Goal: Transaction & Acquisition: Purchase product/service

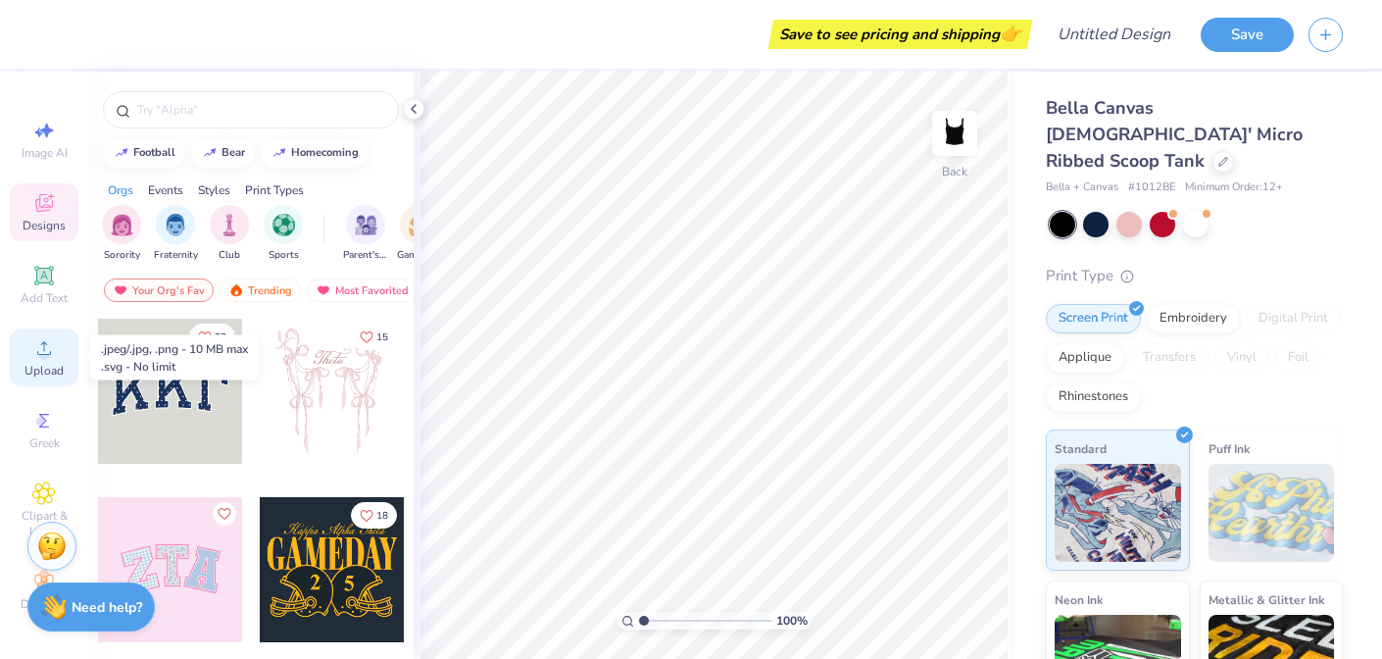
click at [52, 362] on div "Upload" at bounding box center [44, 357] width 69 height 58
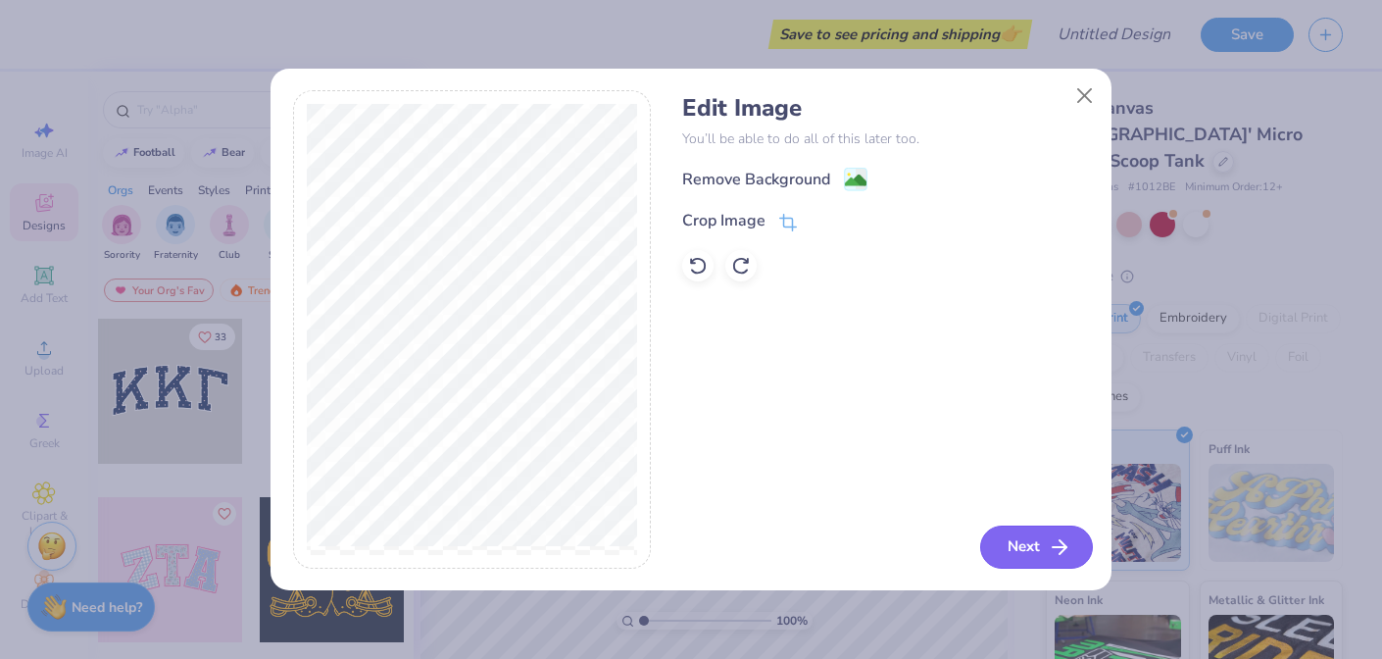
click at [1058, 551] on icon "button" at bounding box center [1060, 547] width 24 height 24
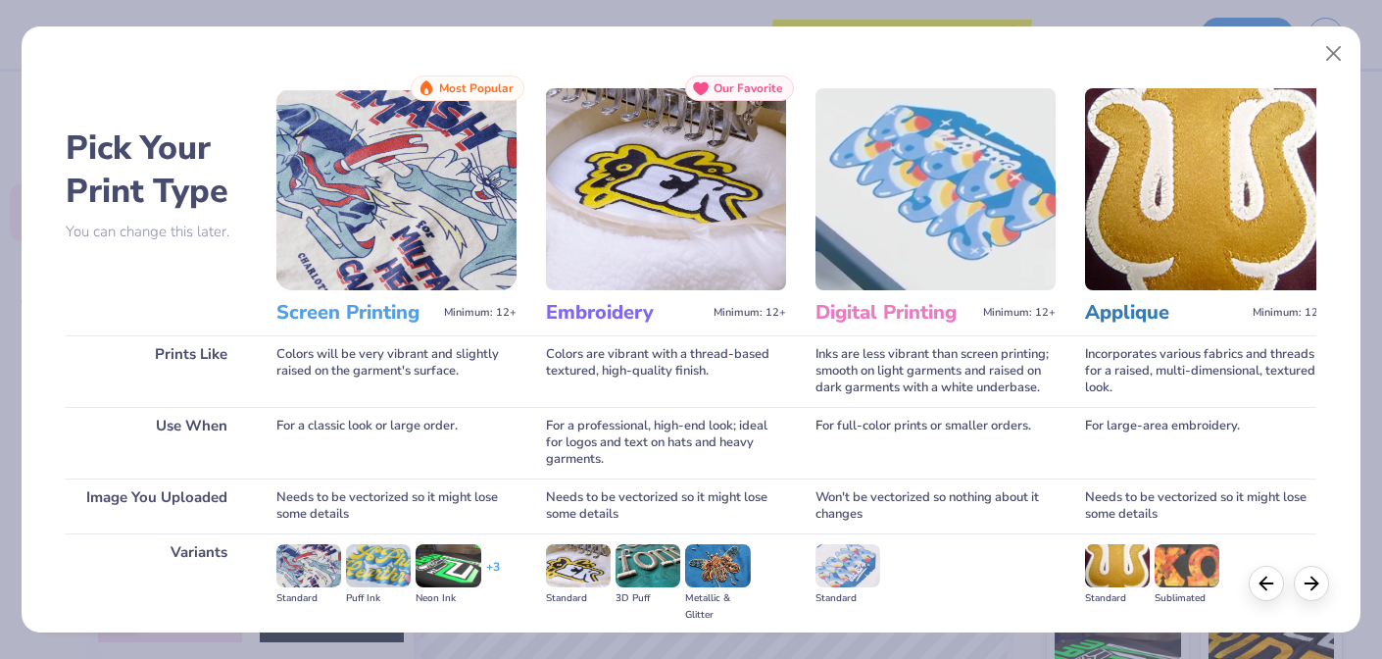
click at [370, 311] on h3 "Screen Printing" at bounding box center [356, 312] width 160 height 25
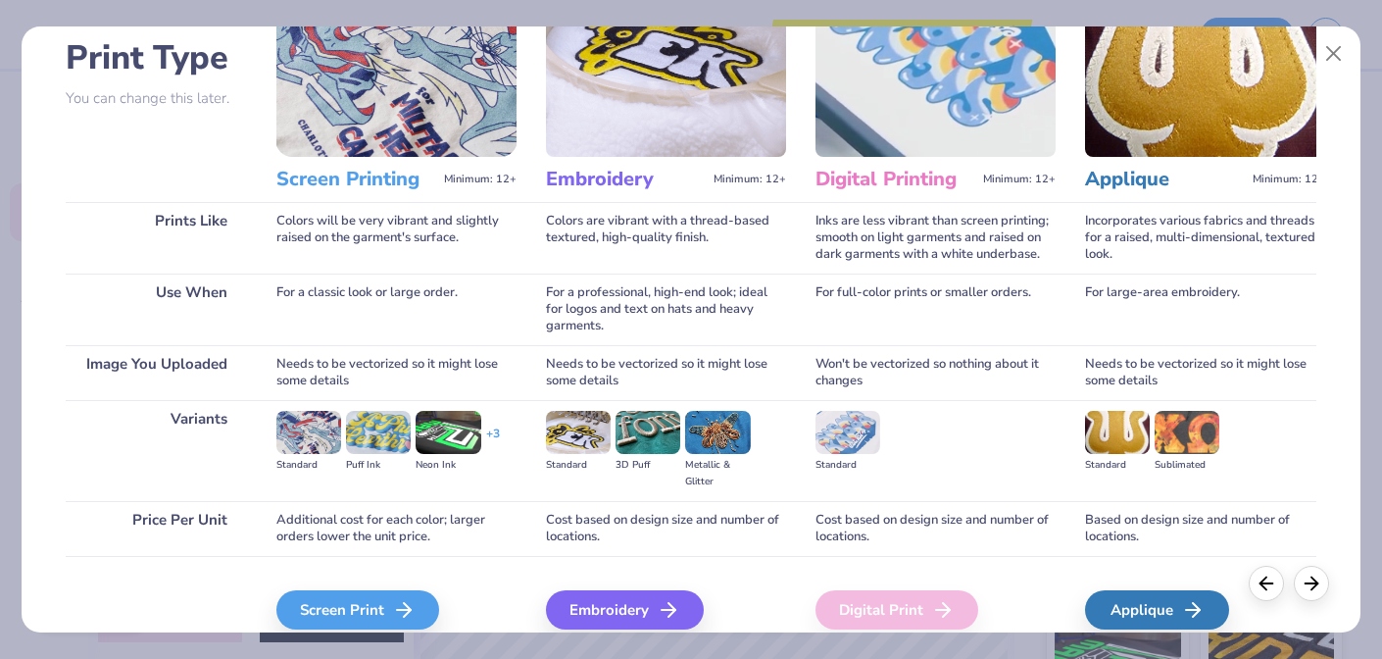
scroll to position [221, 0]
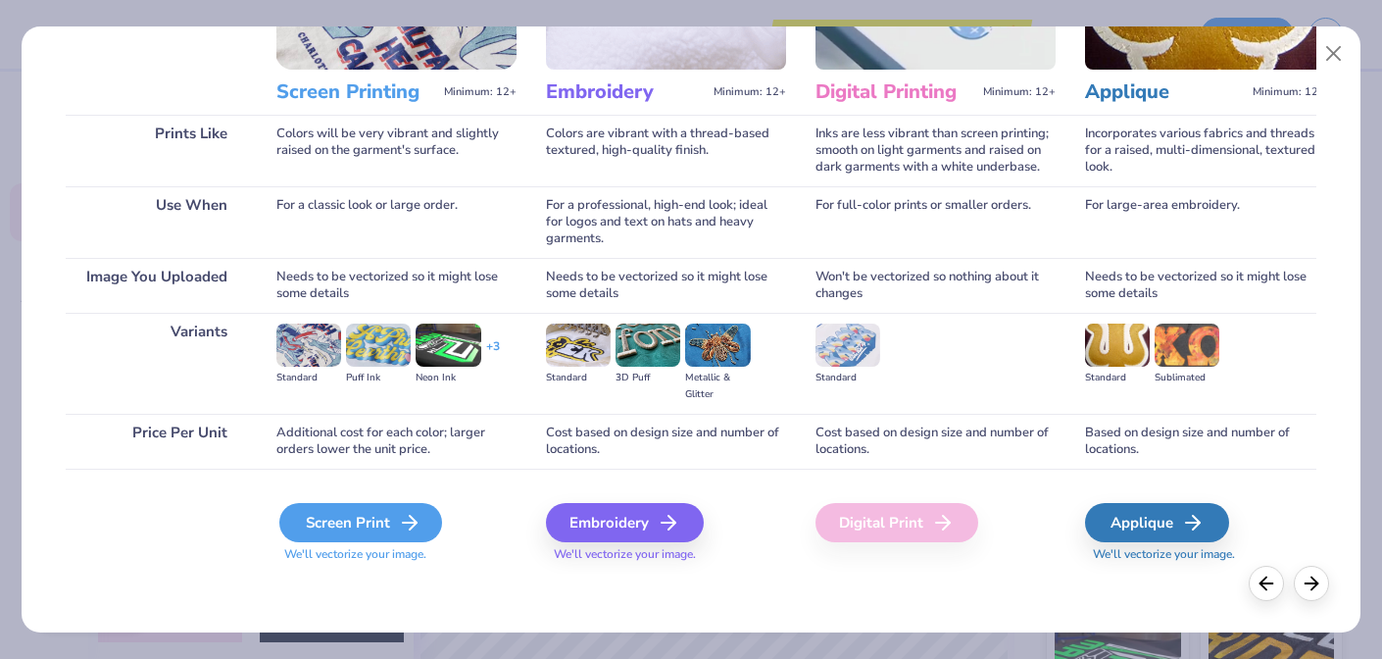
click at [398, 517] on icon at bounding box center [410, 523] width 24 height 24
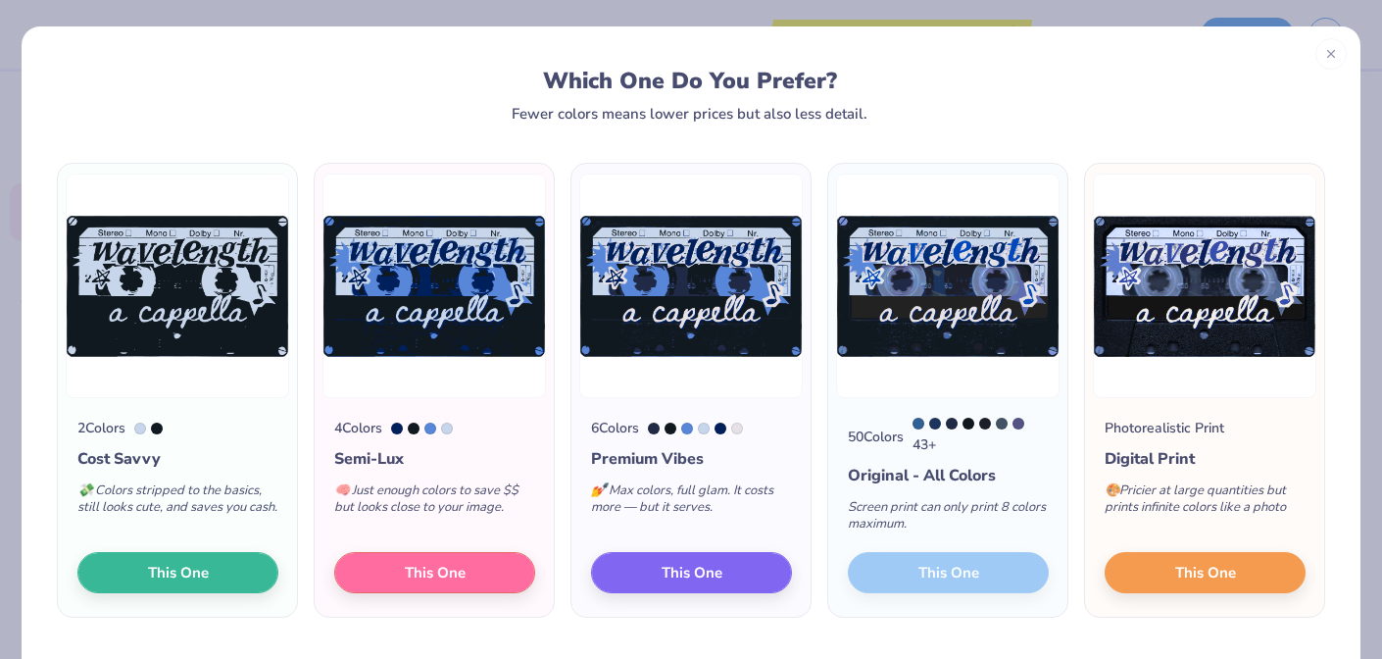
scroll to position [5, 0]
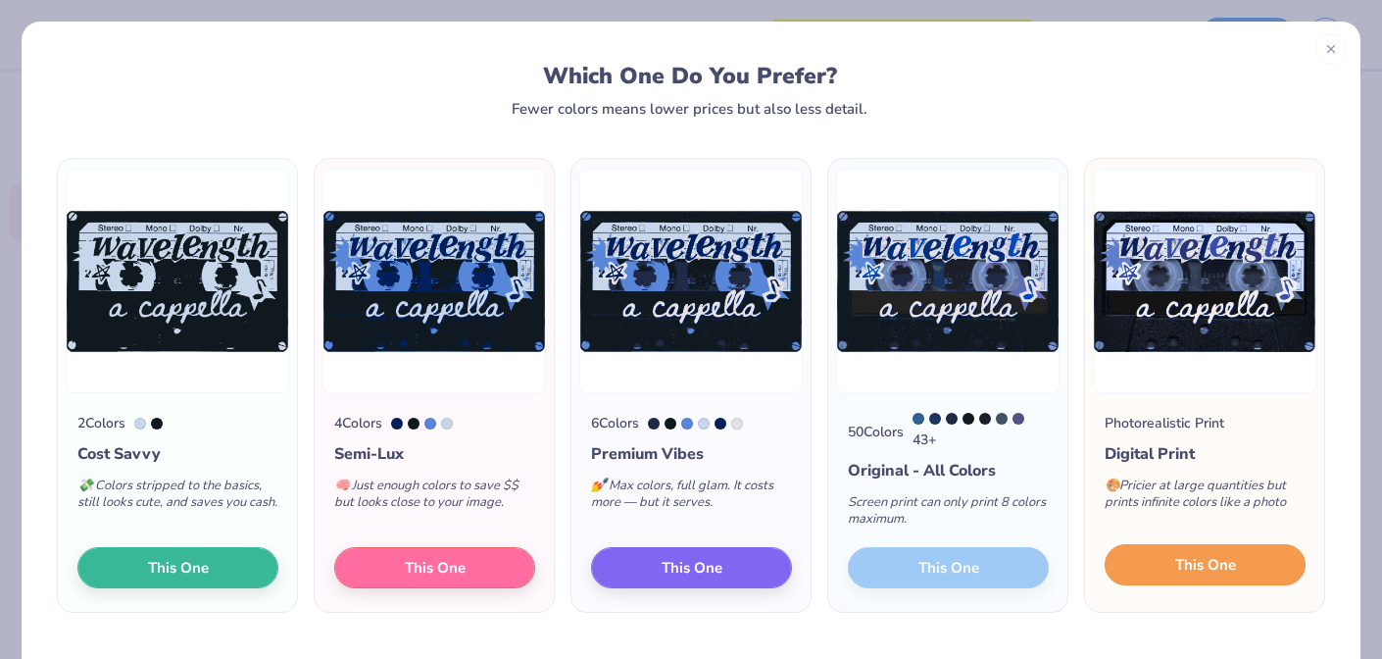
click at [1203, 568] on span "This One" at bounding box center [1205, 565] width 61 height 23
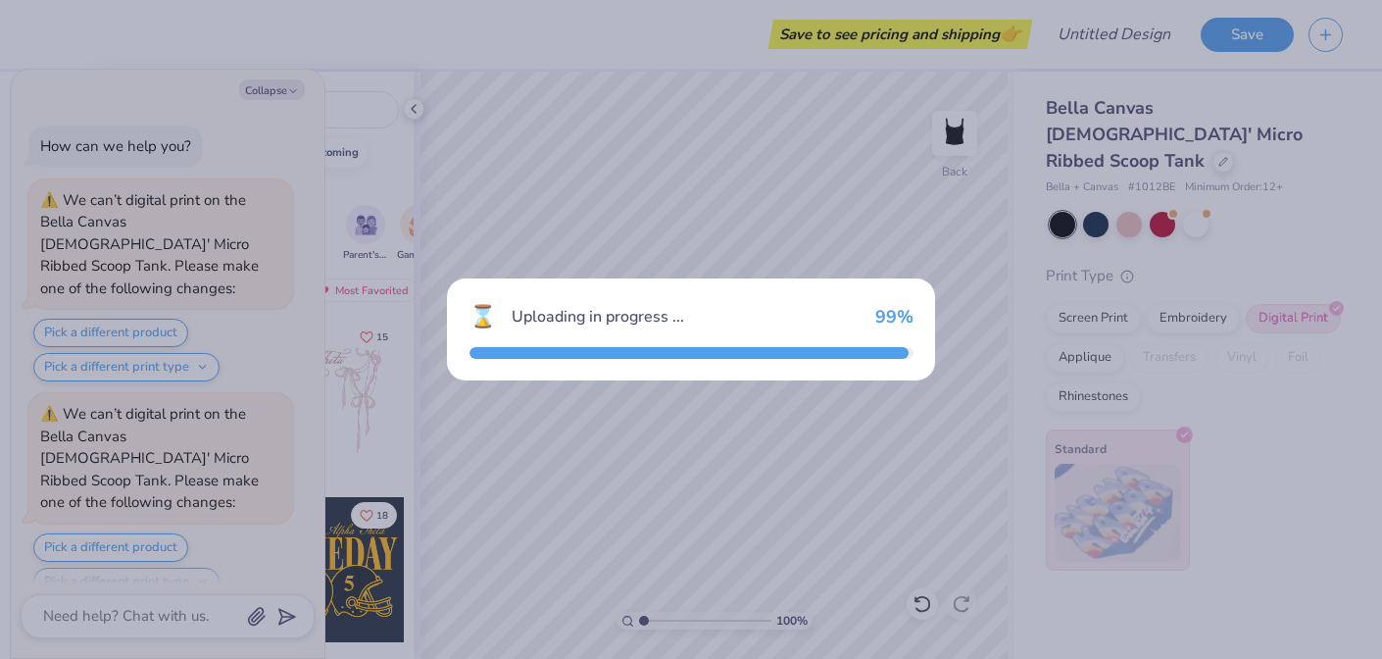
type textarea "x"
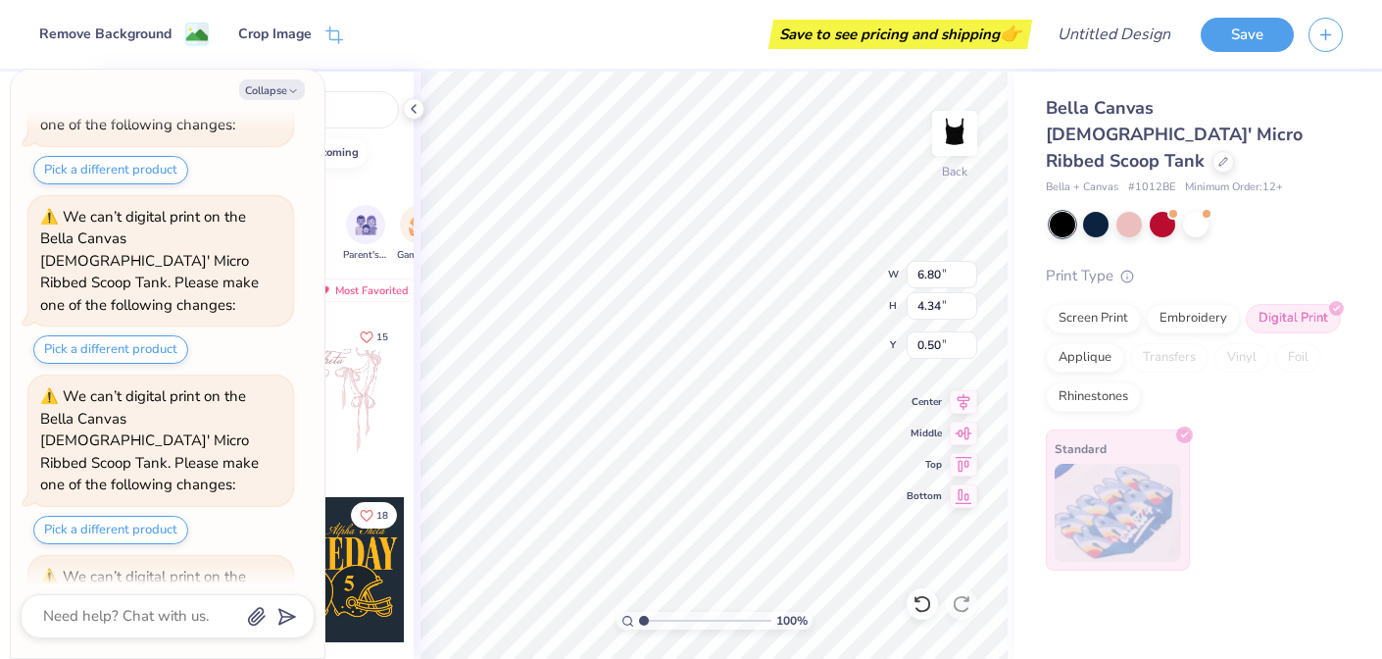
scroll to position [861, 0]
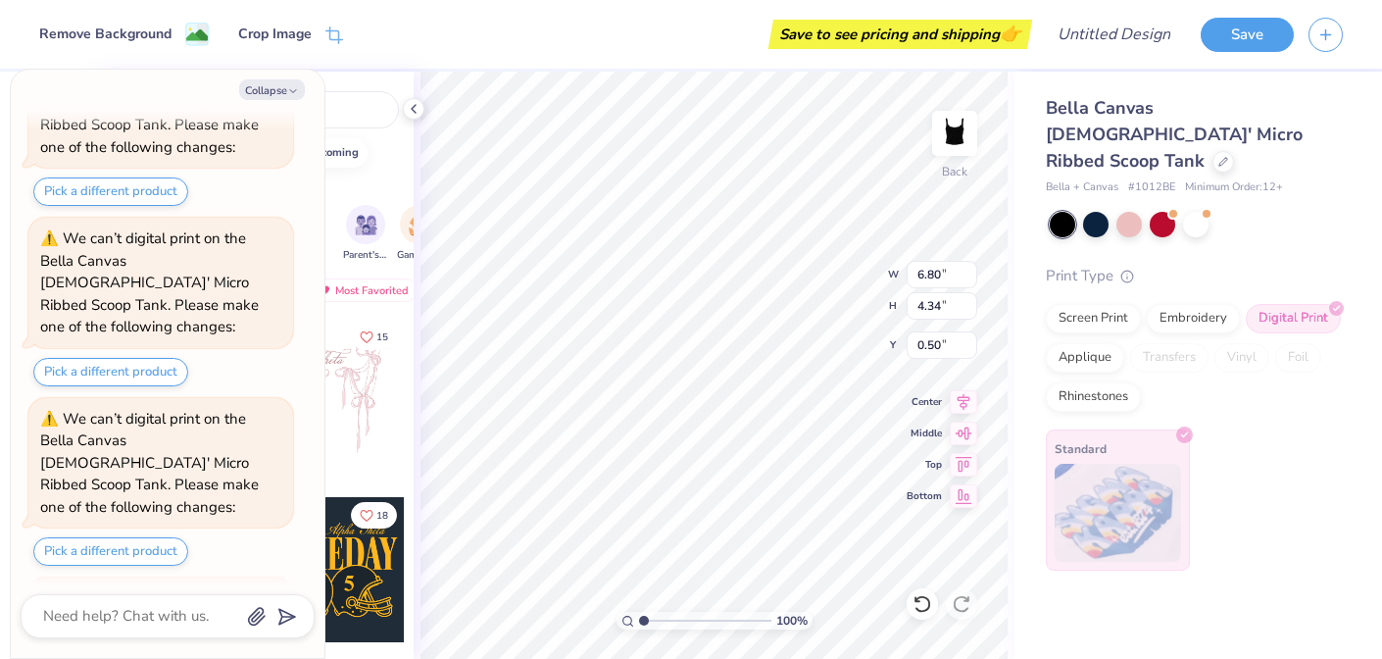
type textarea "x"
type input "6.03"
type input "3.85"
type input "0.99"
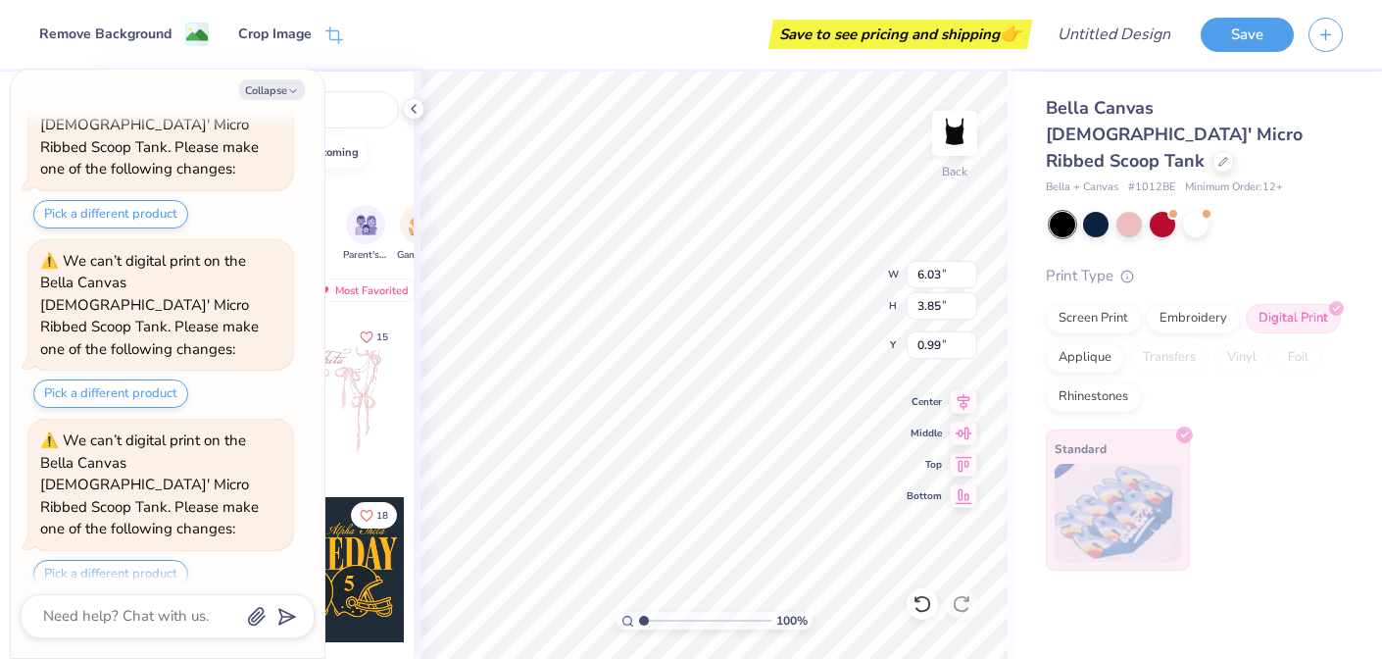
type textarea "x"
type input "0.50"
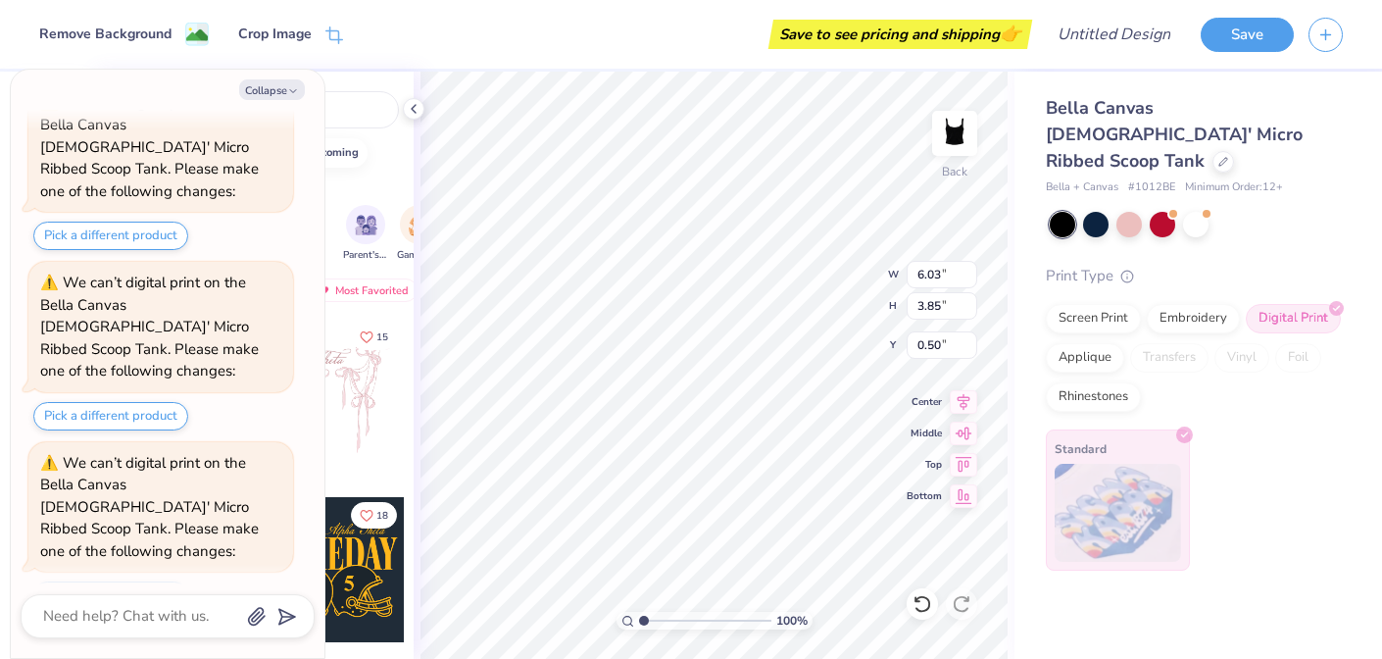
type textarea "x"
type input "5.03"
type input "3.21"
type input "1.14"
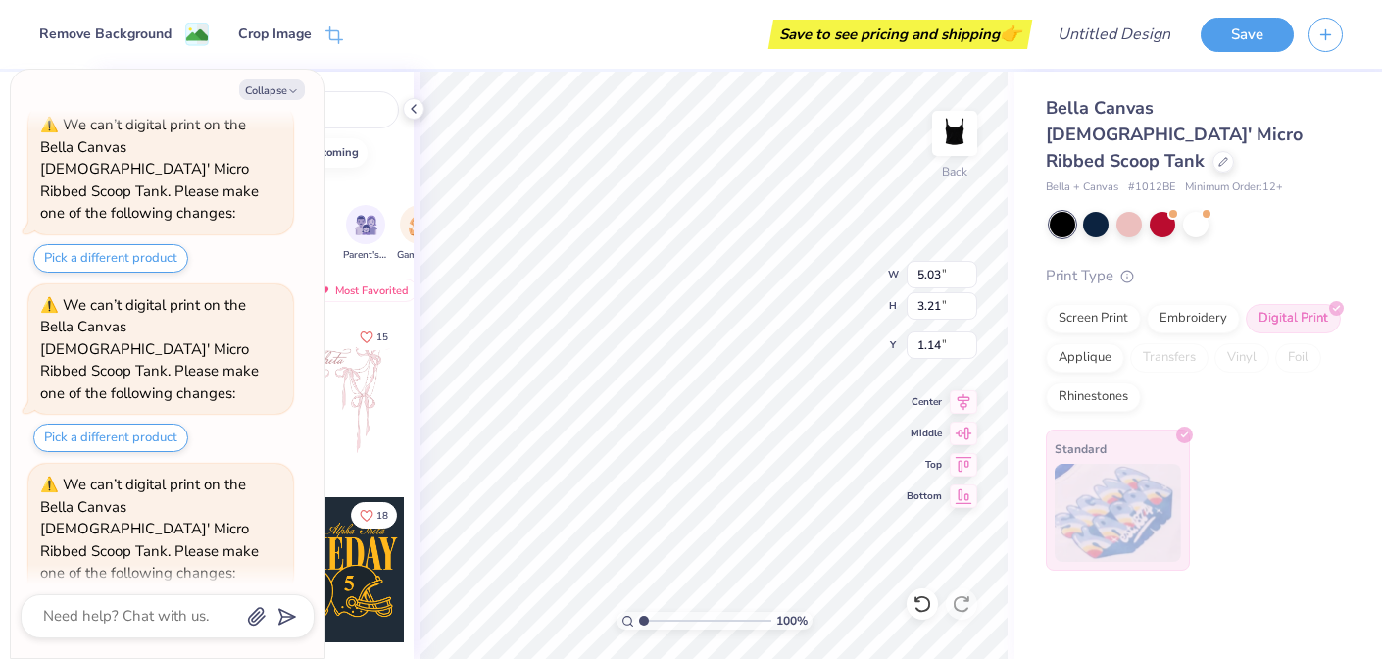
scroll to position [1492, 0]
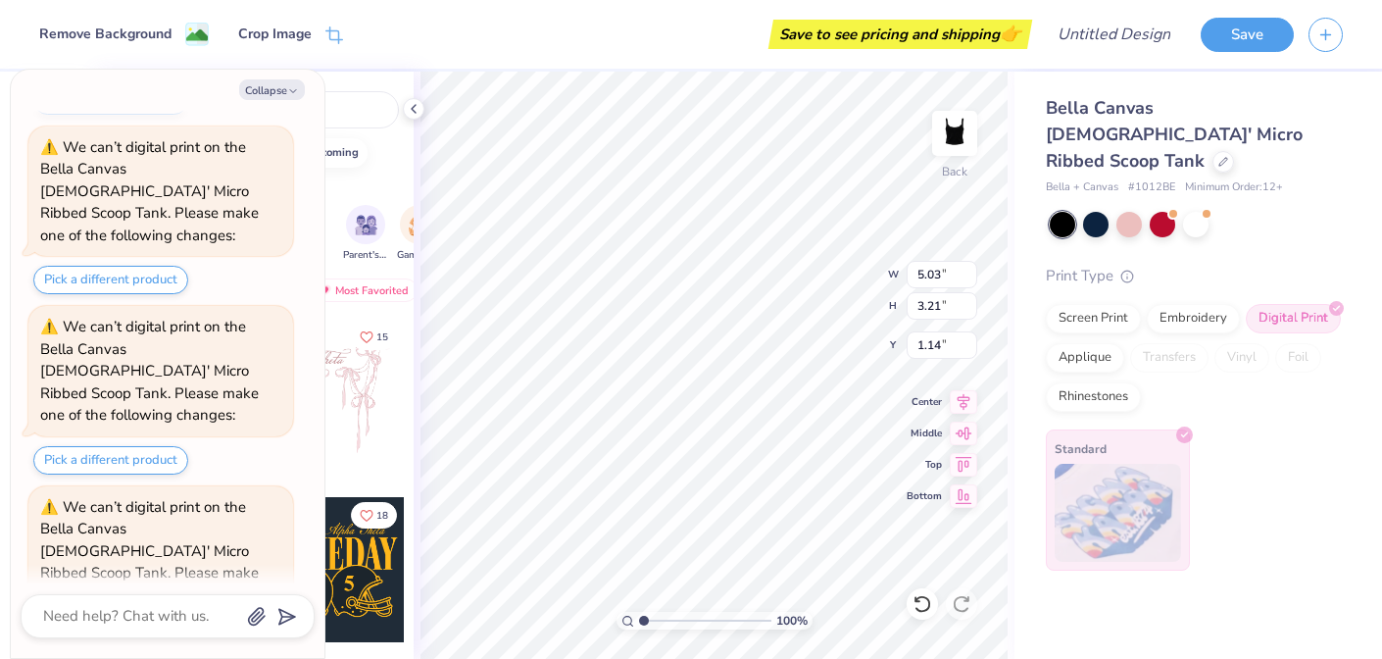
type textarea "x"
type input "0.50"
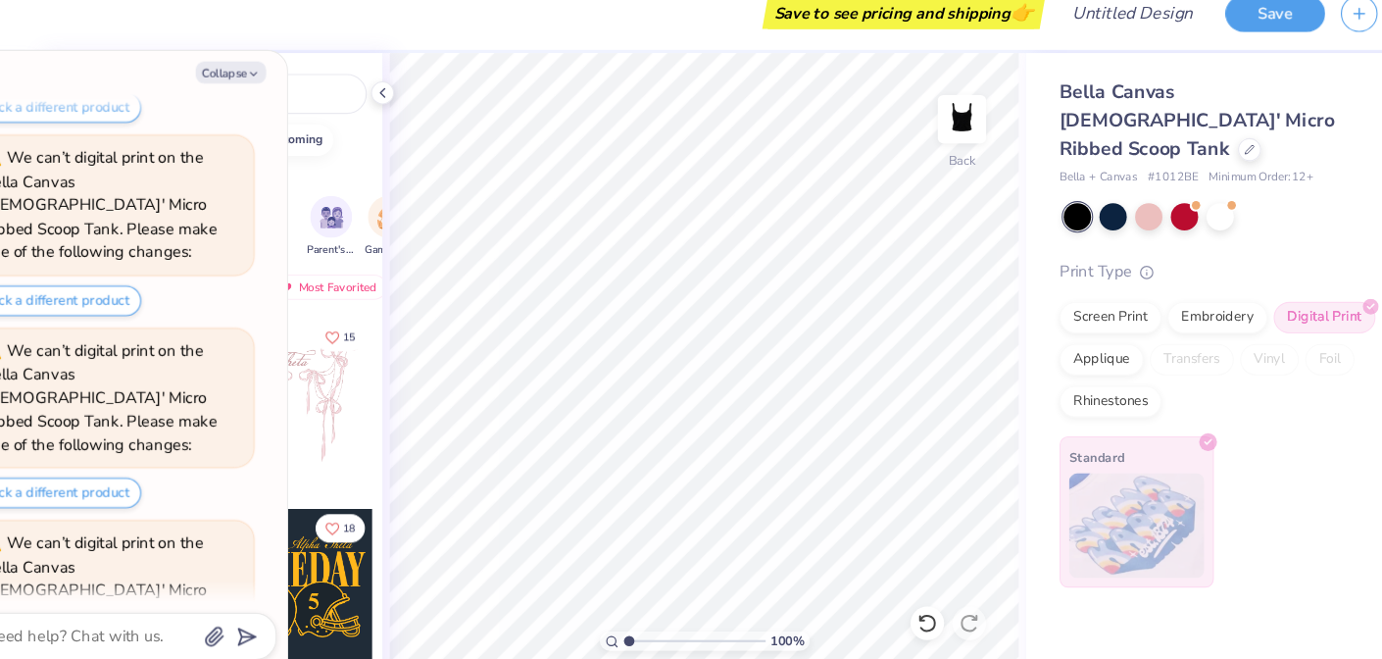
click at [1181, 212] on div at bounding box center [1196, 224] width 293 height 25
click at [1192, 210] on div at bounding box center [1195, 222] width 25 height 25
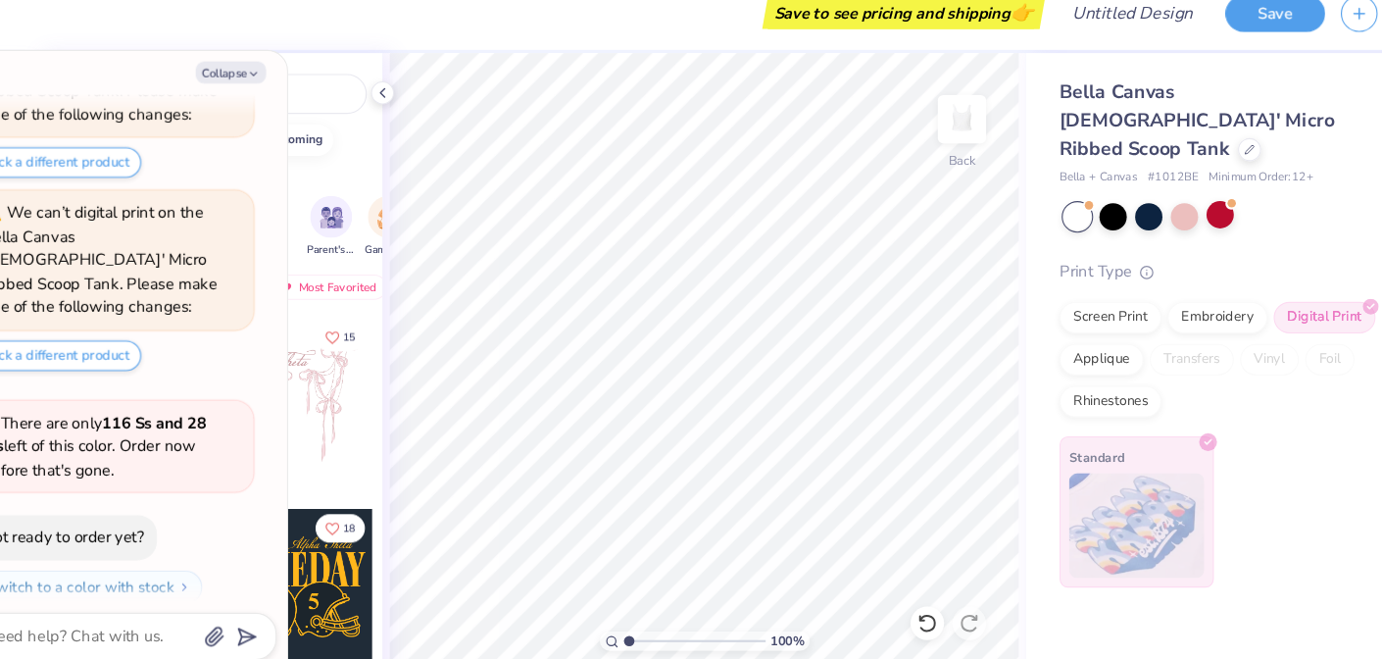
scroll to position [2475, 0]
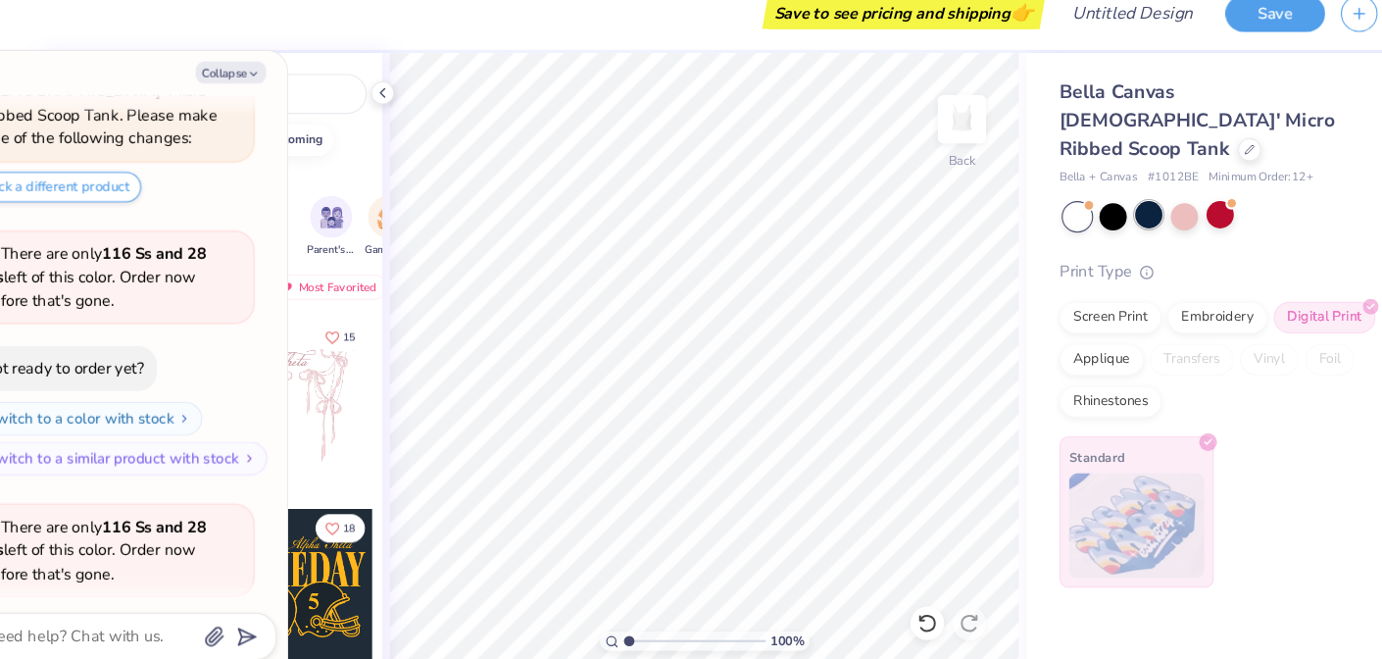
click at [1132, 210] on div at bounding box center [1128, 222] width 25 height 25
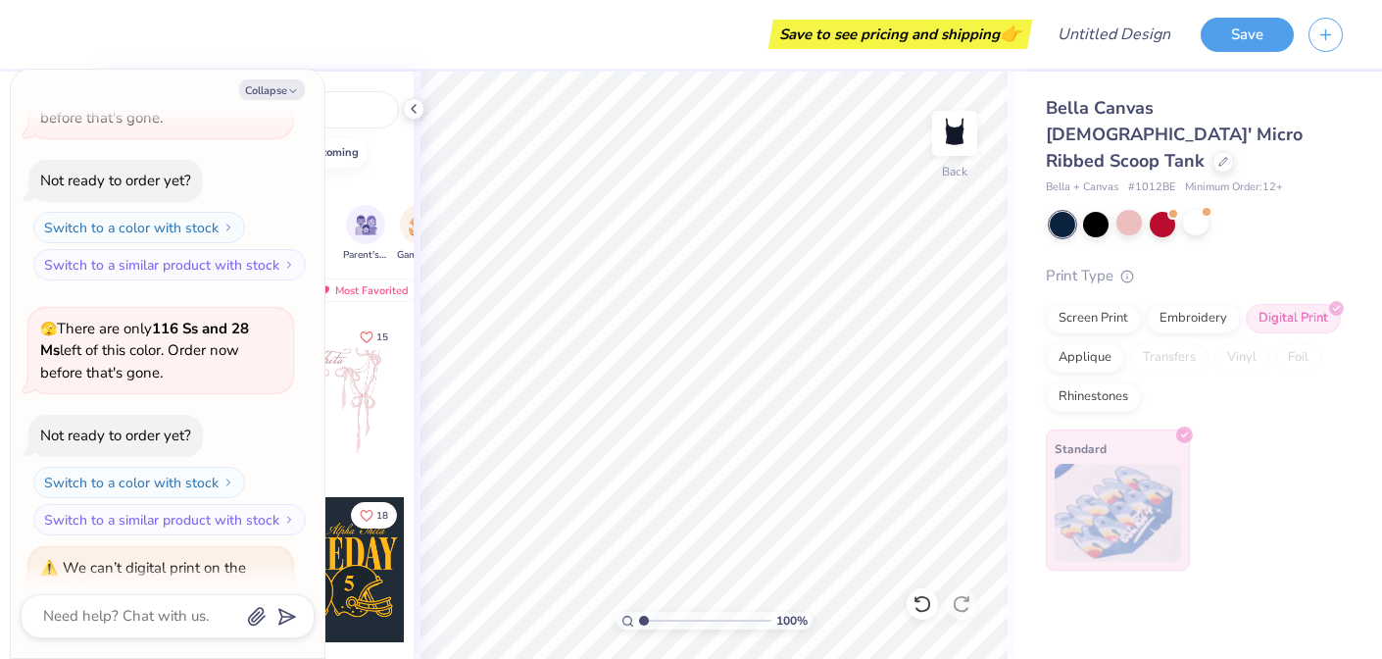
scroll to position [2708, 0]
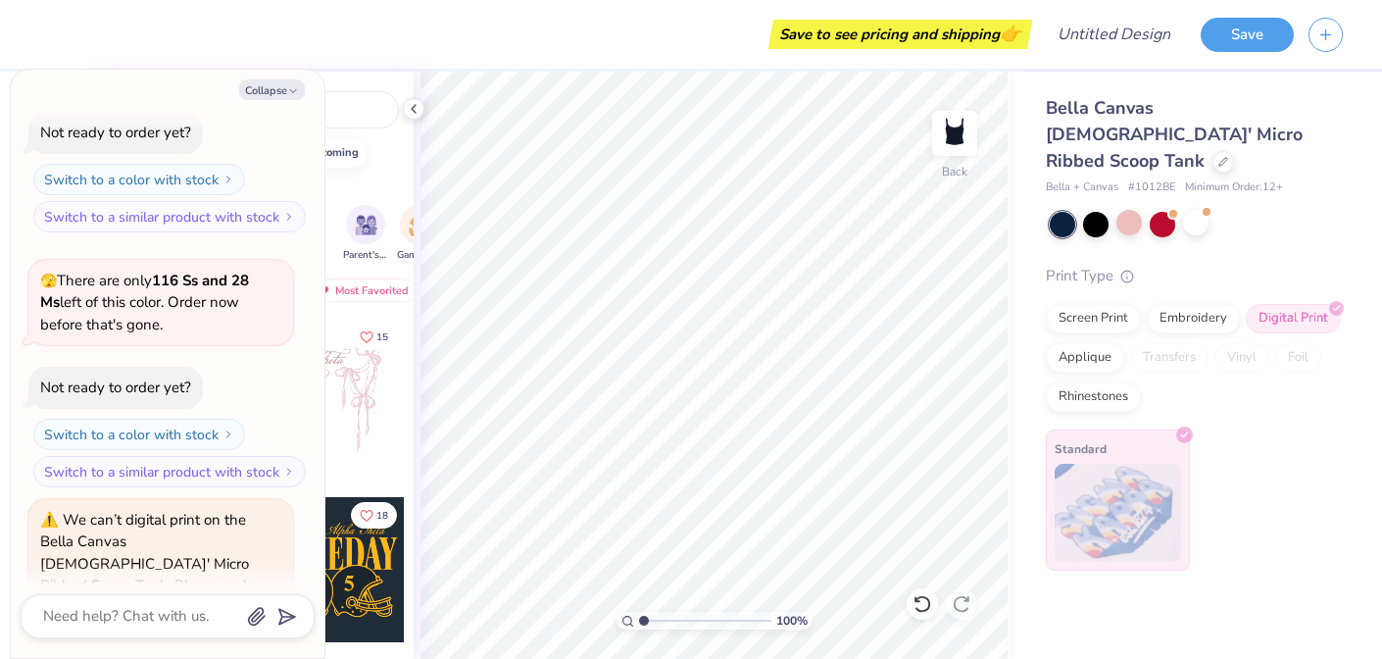
click at [125, 638] on button "Pick a different product" at bounding box center [110, 652] width 155 height 28
type textarea "x"
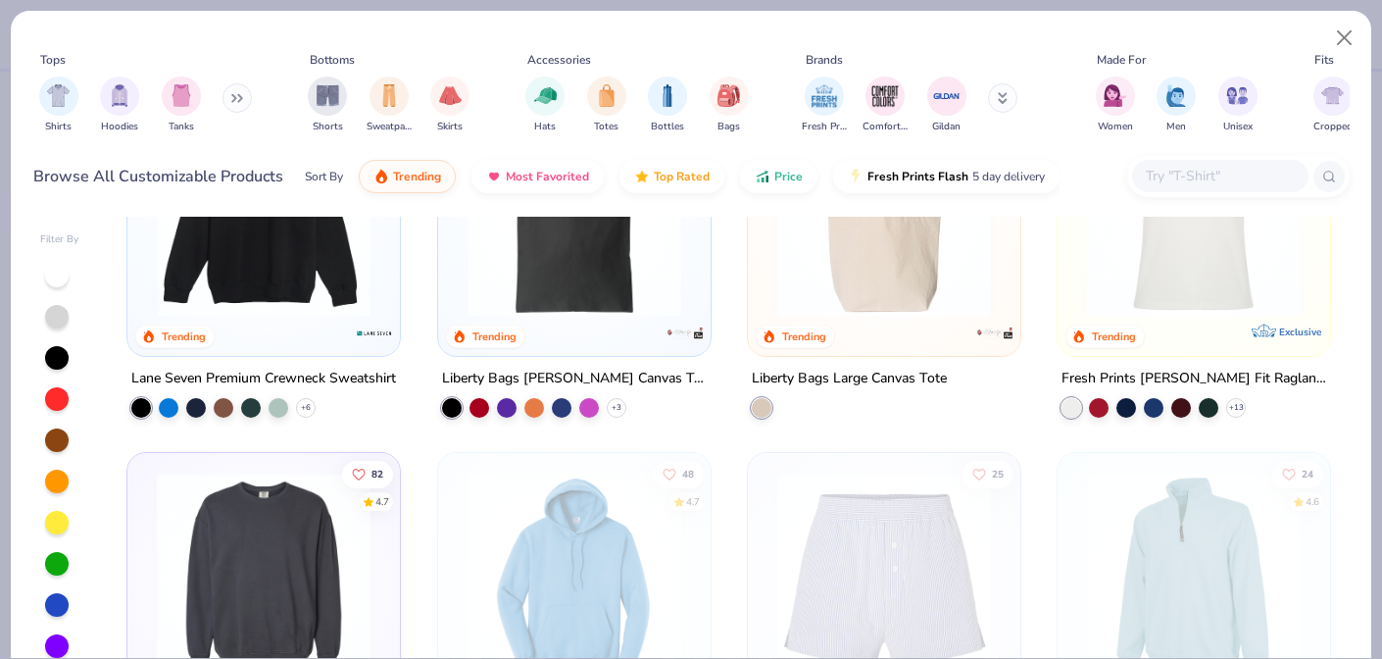
scroll to position [4186, 0]
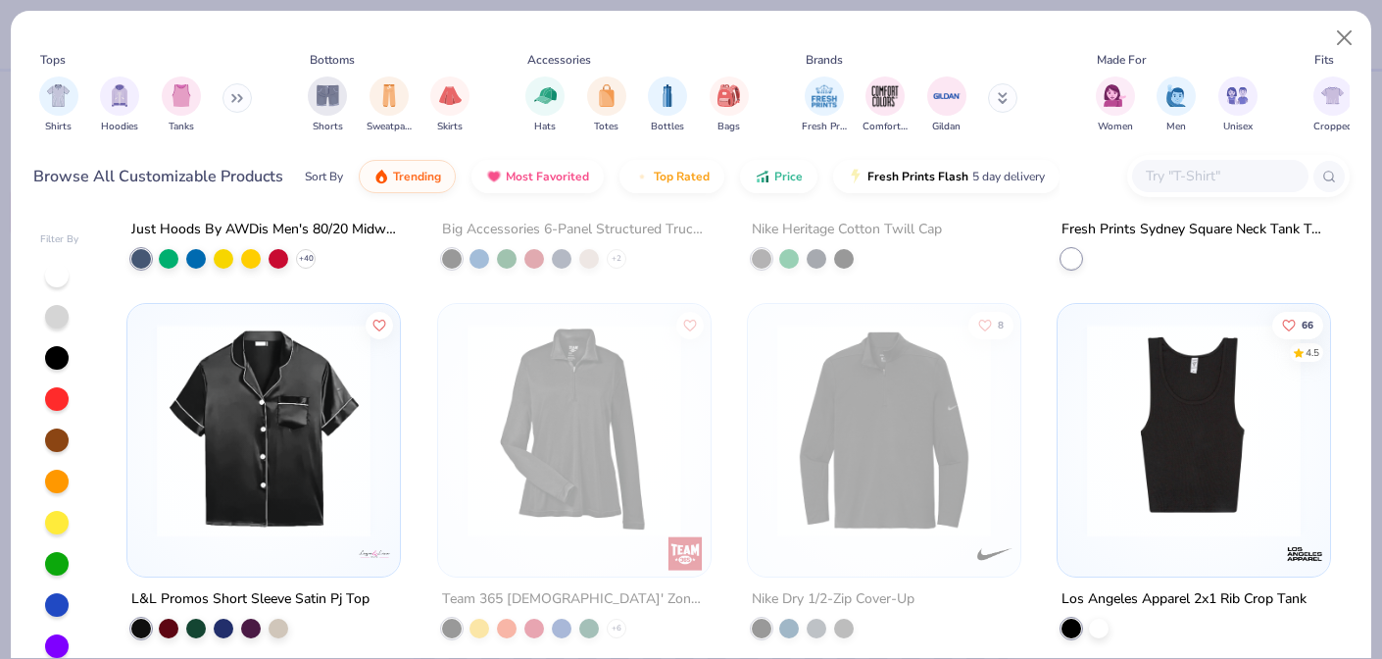
scroll to position [9910, 0]
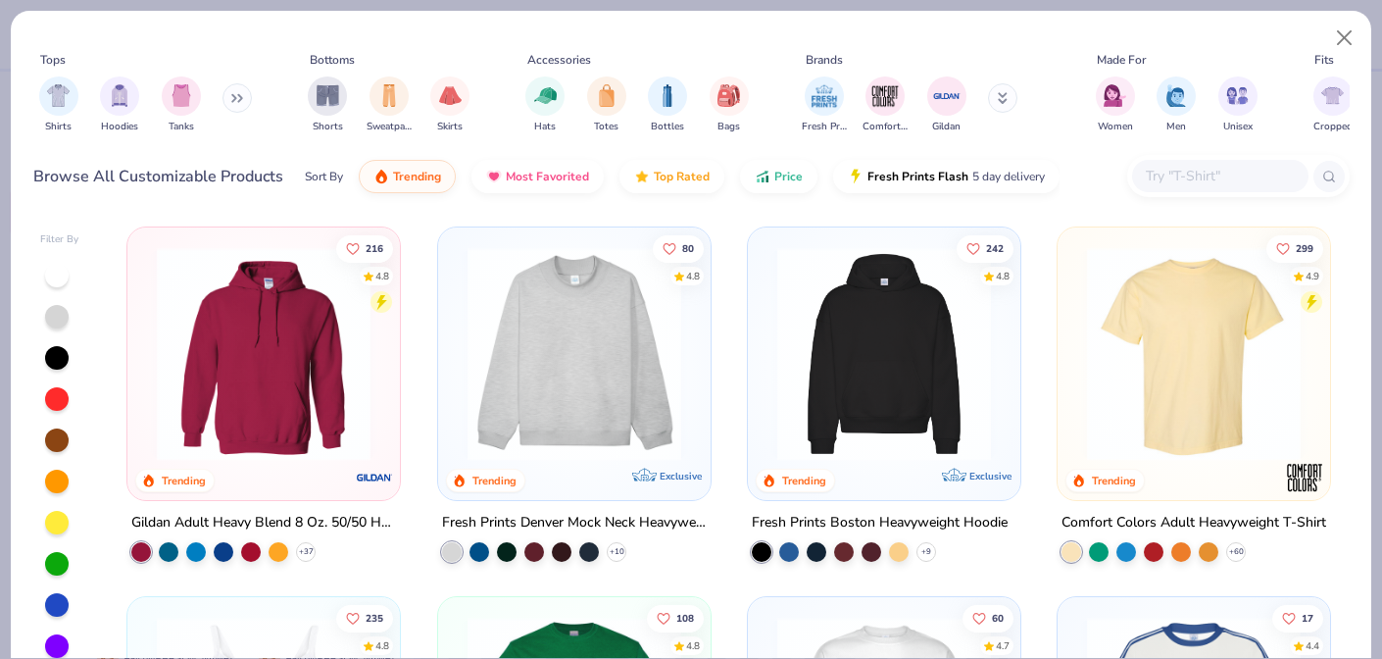
click at [1158, 354] on img at bounding box center [1193, 354] width 233 height 214
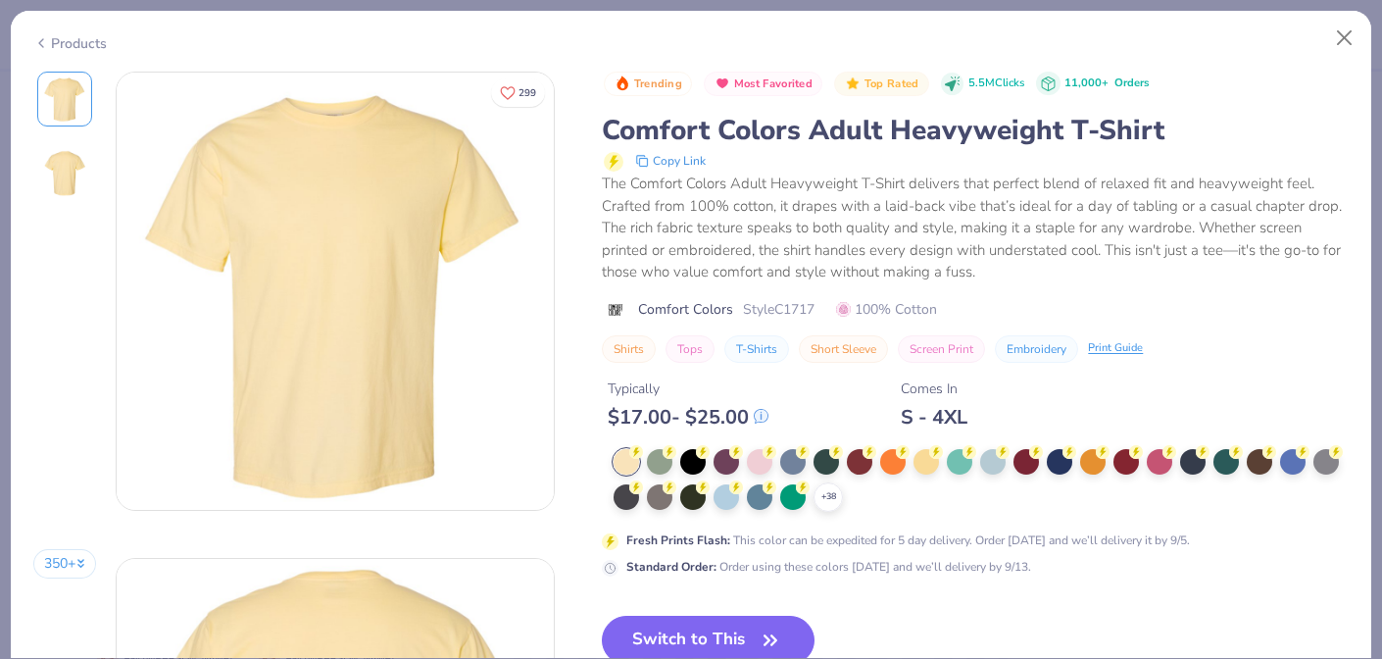
click at [723, 497] on div at bounding box center [726, 496] width 25 height 25
click at [797, 429] on div "Typically $ 17.00 - $ 25.00 Comes In S - 4XL" at bounding box center [975, 396] width 747 height 67
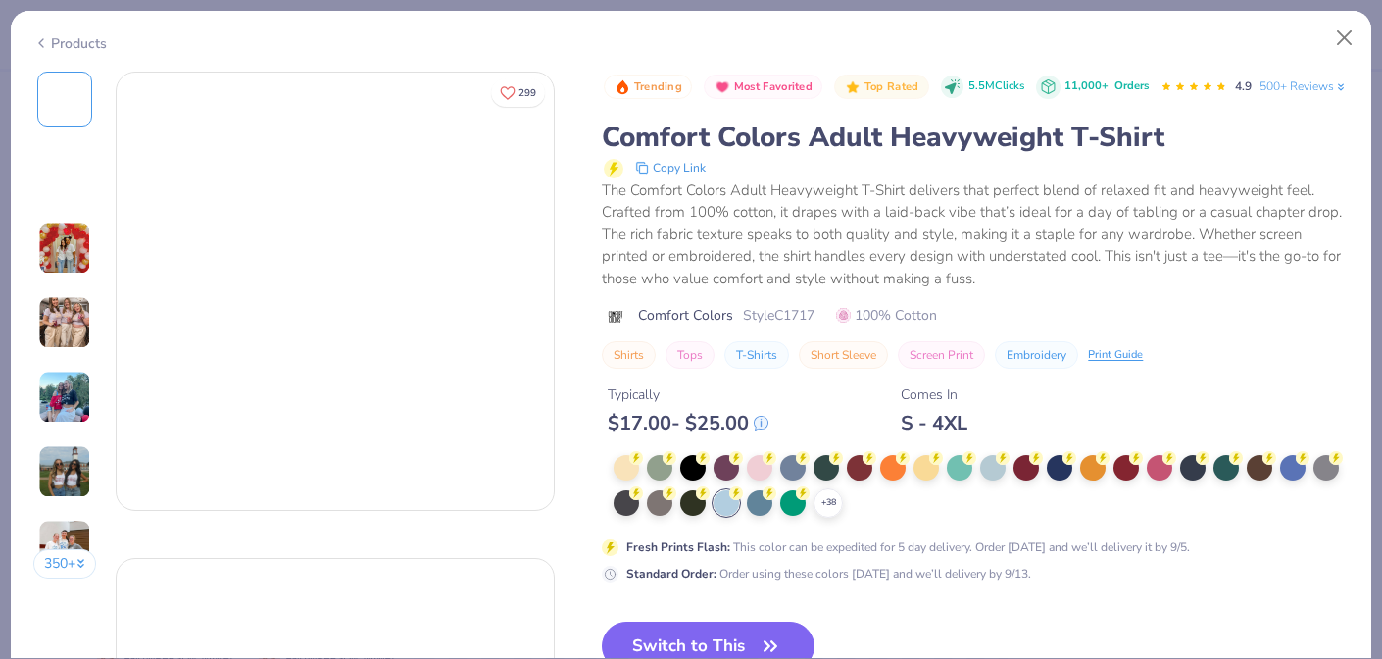
click at [725, 637] on div "Trending Most Favorited Top Rated 5.5M Clicks 11,000+ Orders 4.9 500+ Reviews C…" at bounding box center [975, 387] width 747 height 631
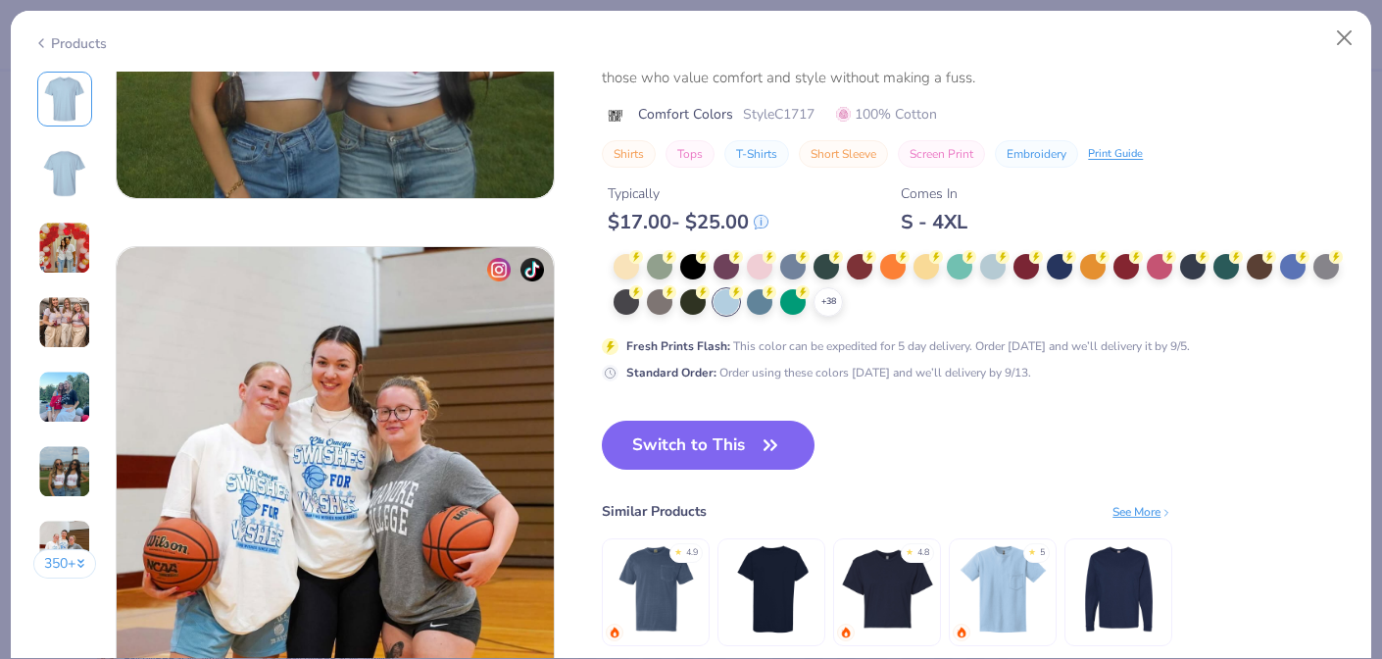
scroll to position [2697, 0]
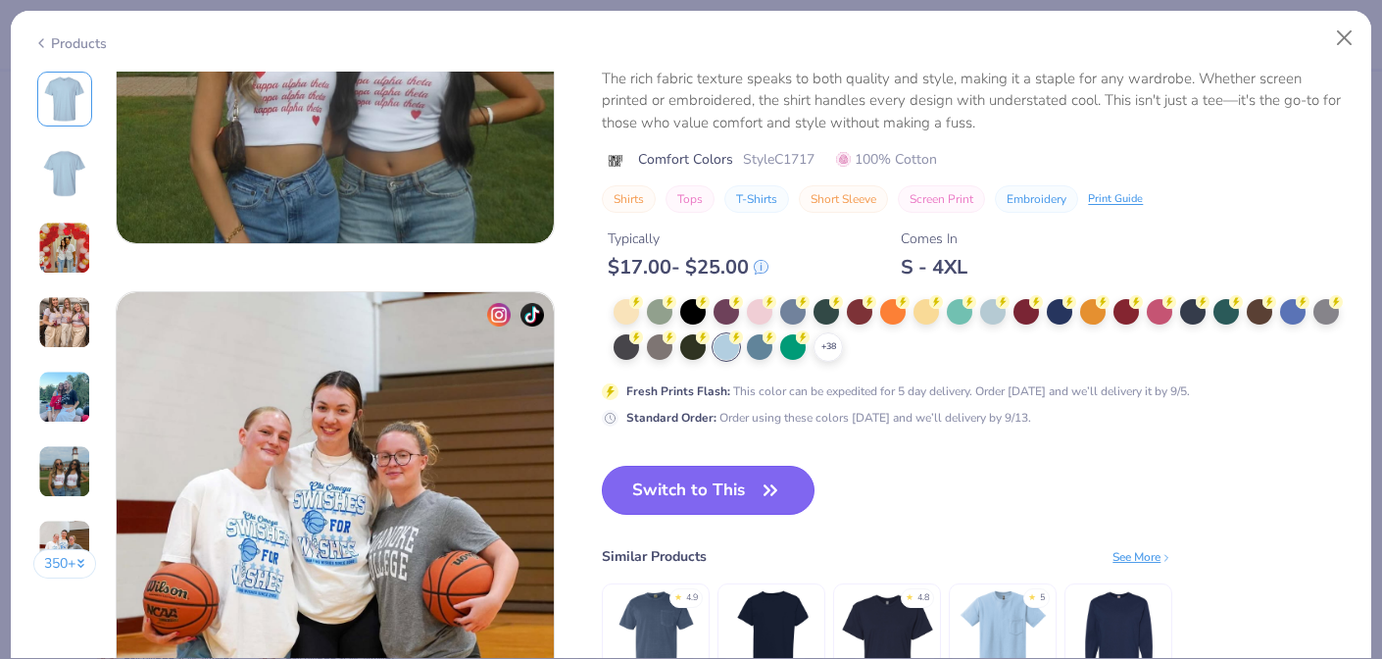
click at [740, 490] on button "Switch to This" at bounding box center [708, 490] width 213 height 49
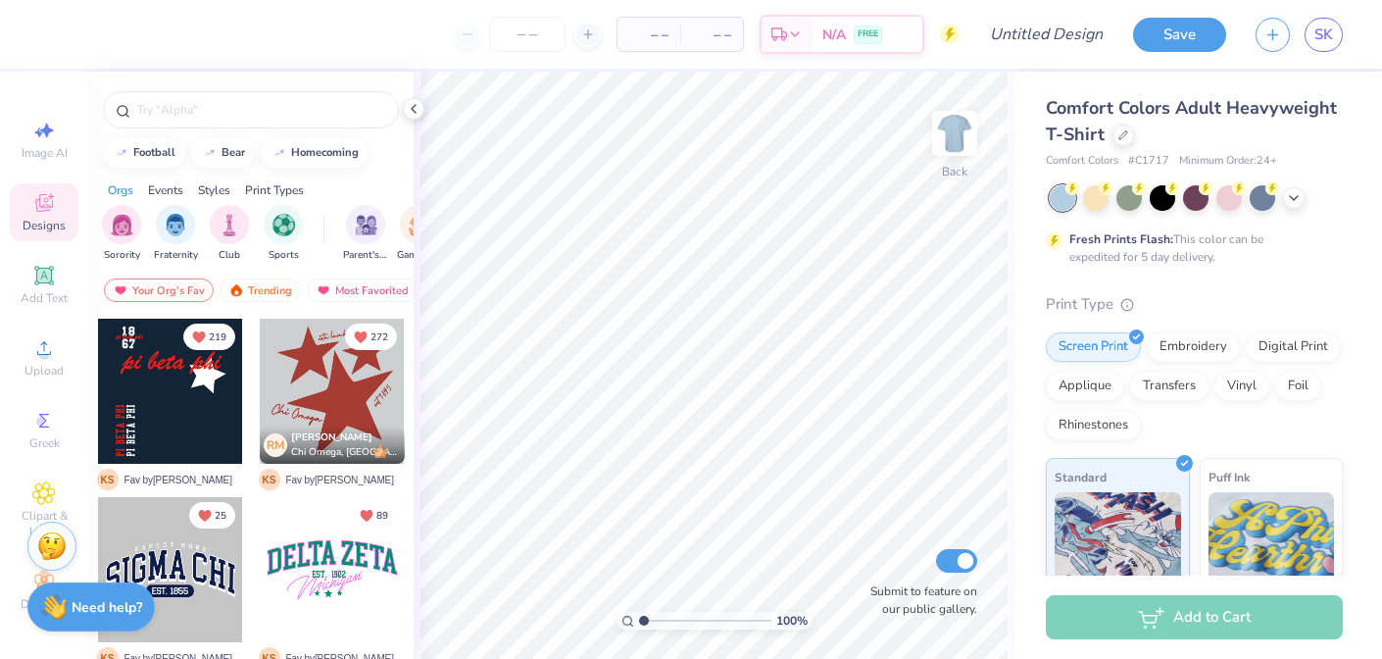
click at [1281, 130] on div "Comfort Colors Adult Heavyweight T-Shirt" at bounding box center [1194, 121] width 297 height 53
click at [1047, 32] on input "Design Title" at bounding box center [1070, 34] width 96 height 39
type input "Wavelength Fall '25"
click at [33, 345] on icon at bounding box center [44, 348] width 24 height 24
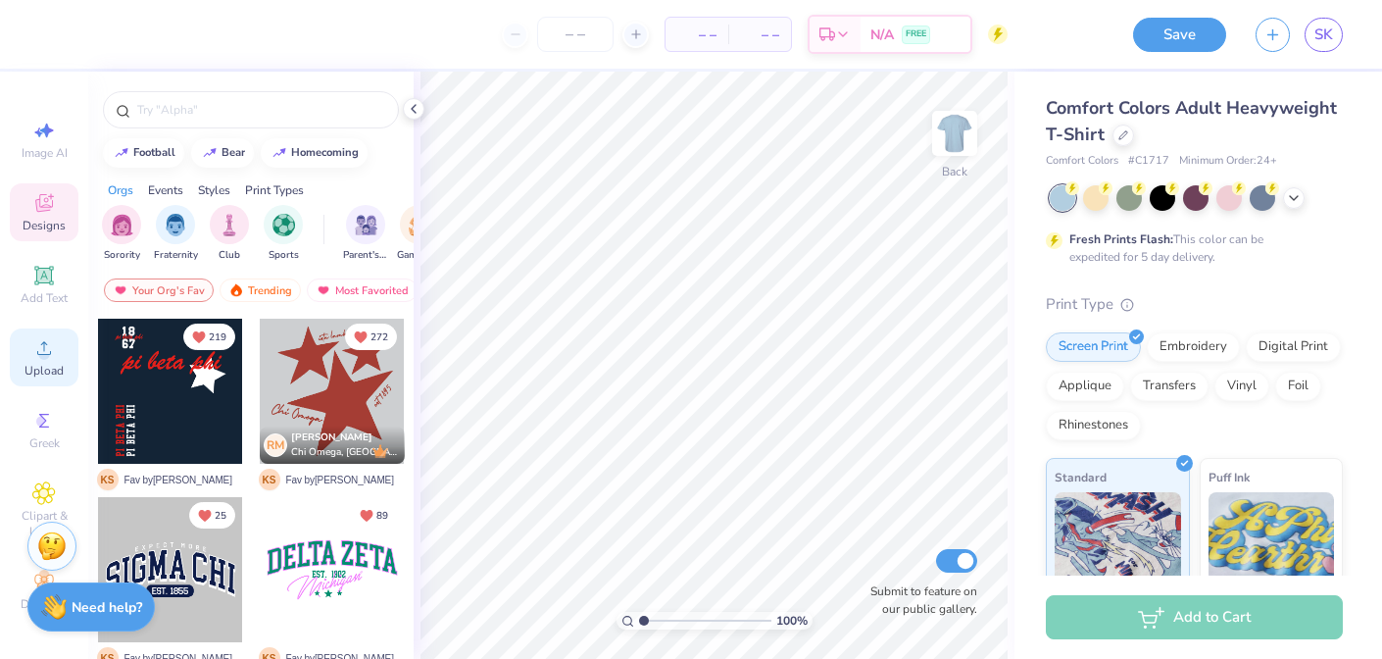
scroll to position [0, 0]
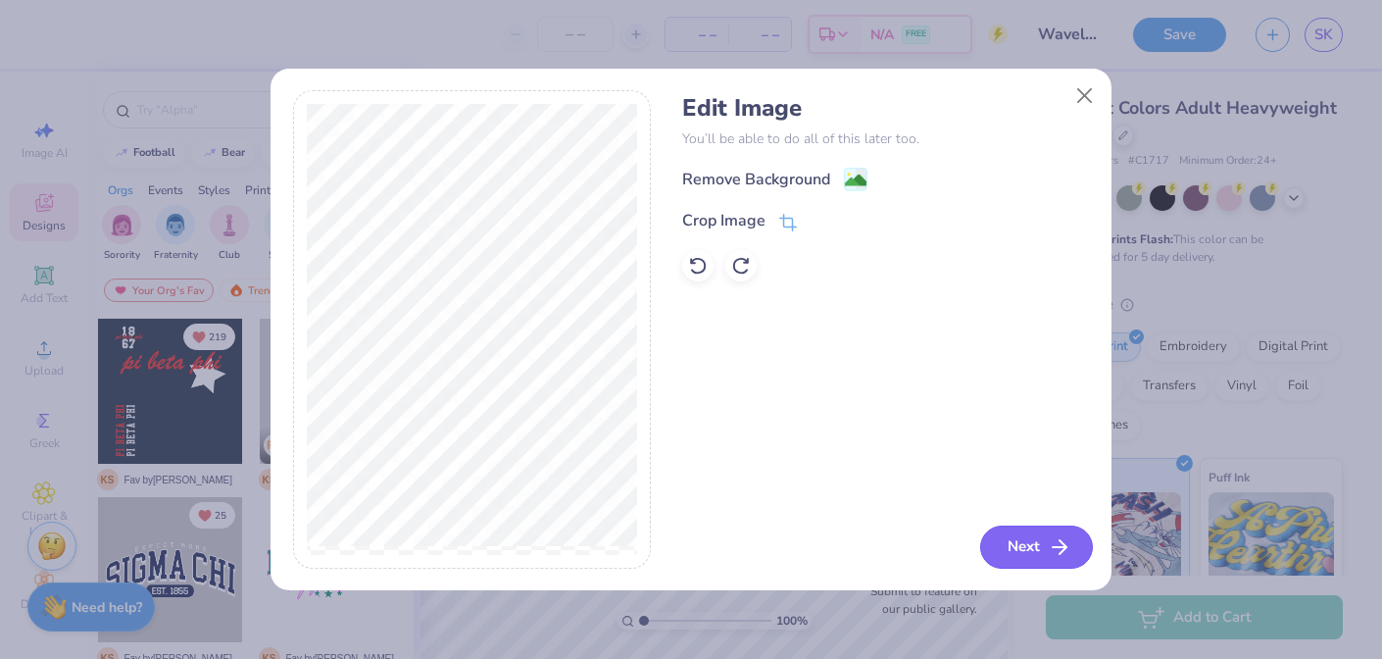
click at [1027, 547] on button "Next" at bounding box center [1036, 546] width 113 height 43
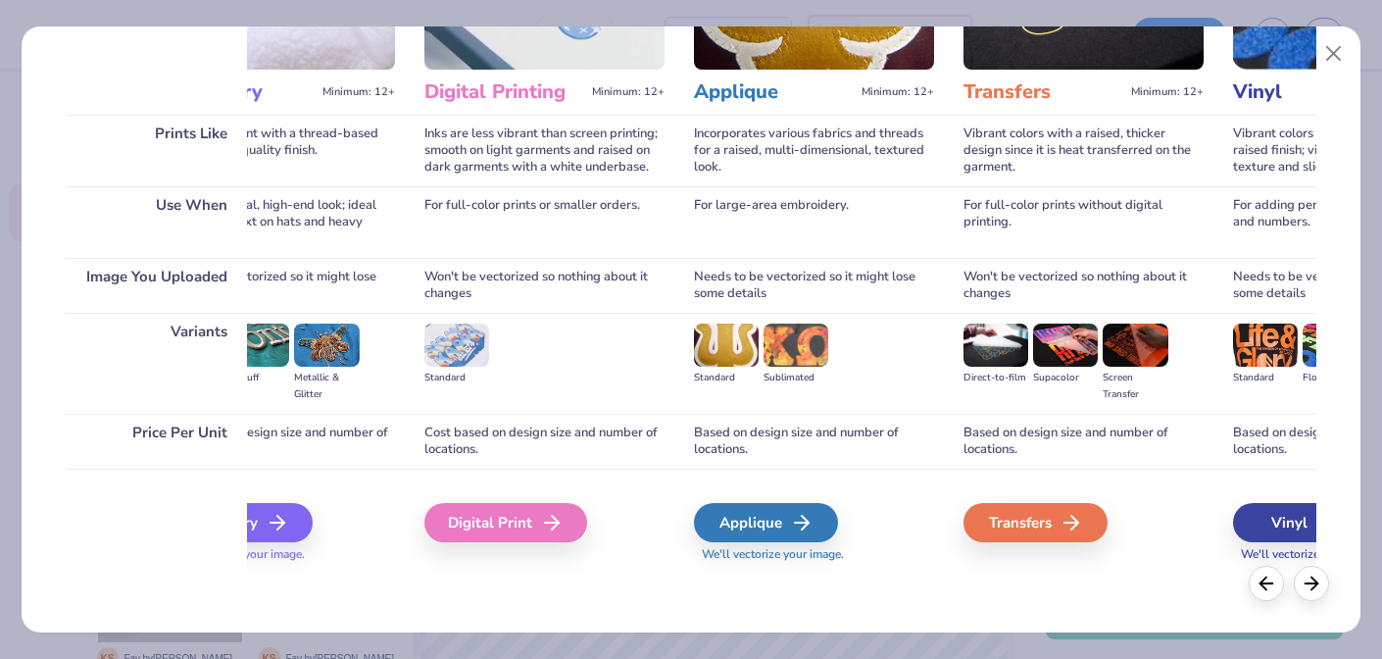
scroll to position [0, 400]
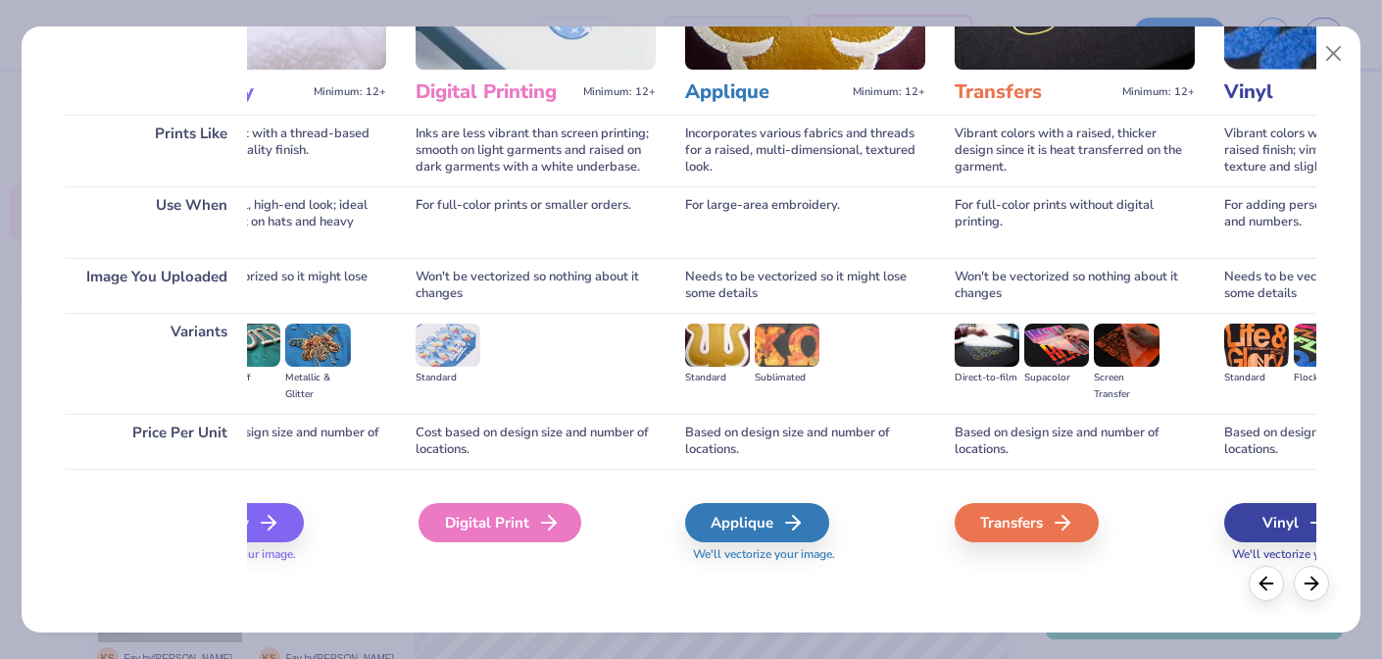
click at [537, 511] on icon at bounding box center [549, 523] width 24 height 24
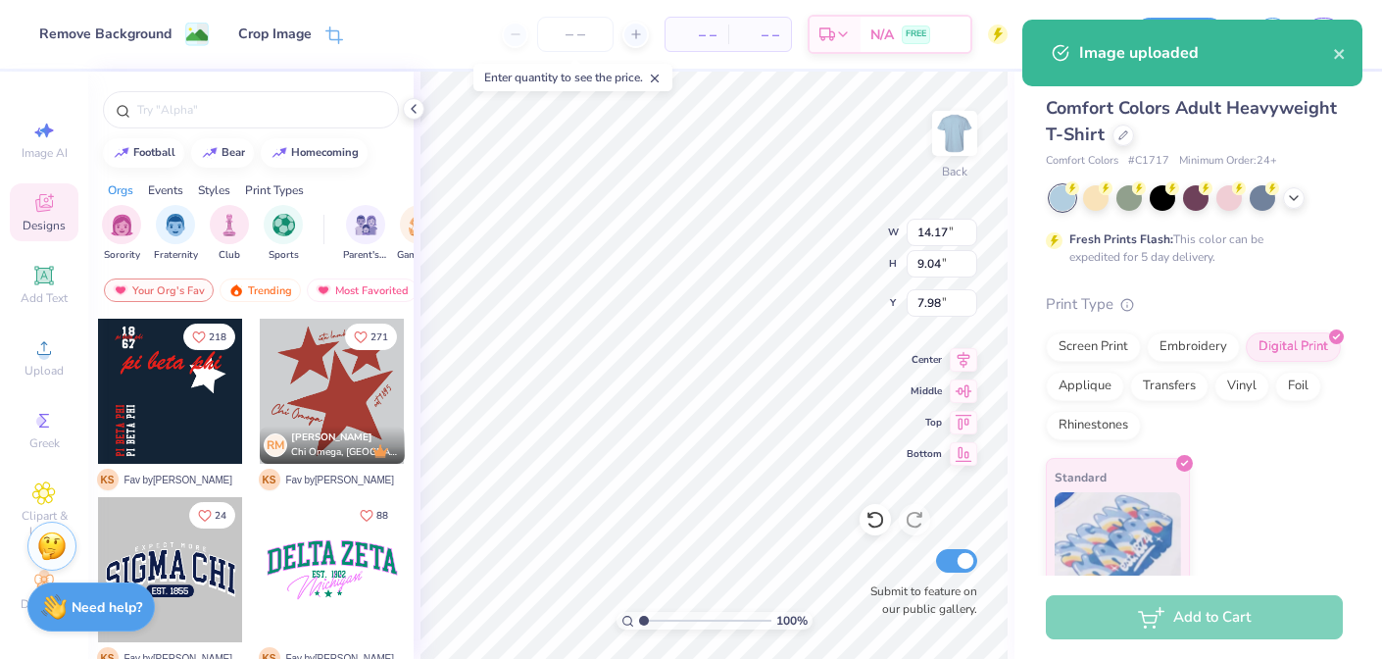
type input "8.16"
type input "5.21"
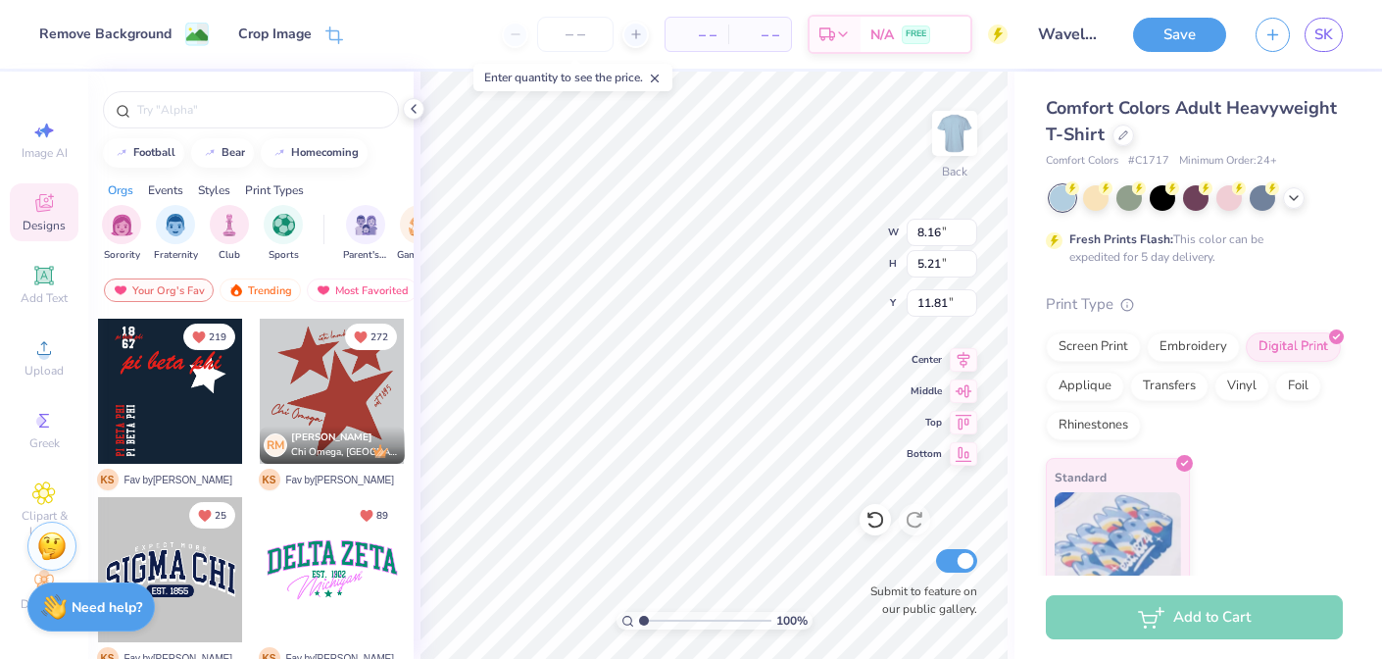
type input "2.38"
click at [1262, 208] on div at bounding box center [1262, 195] width 25 height 25
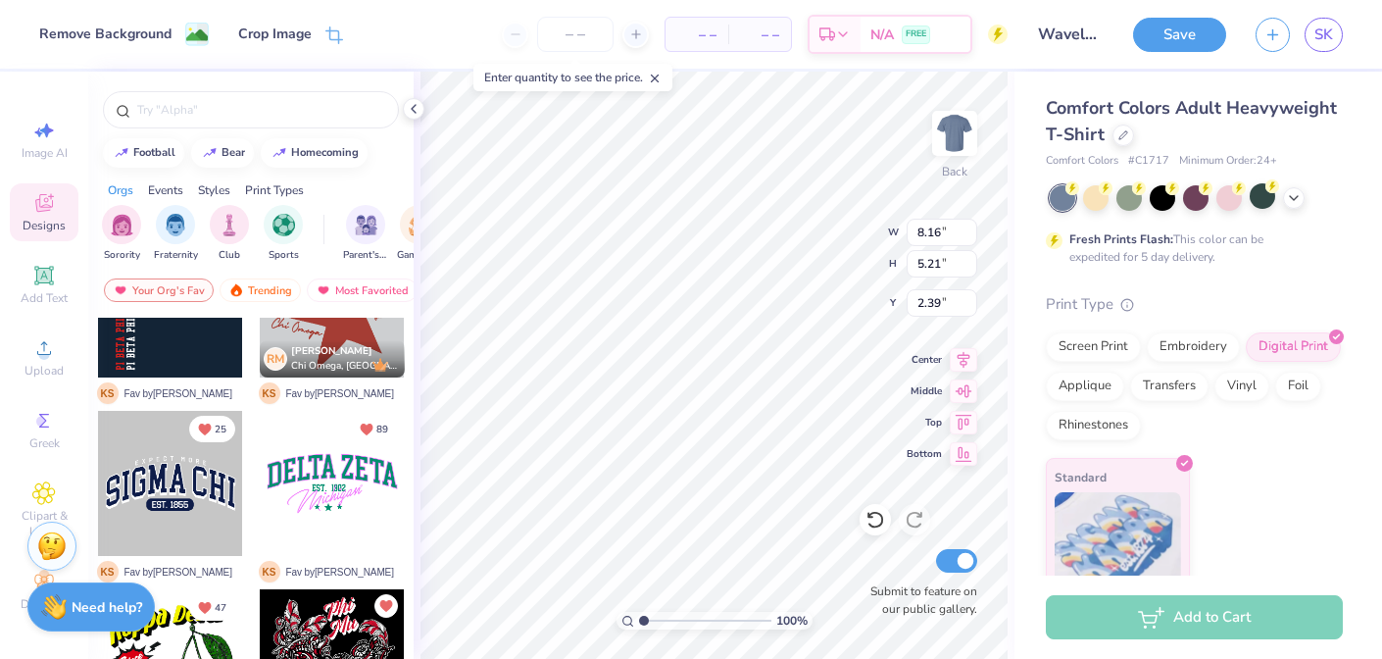
scroll to position [98, 0]
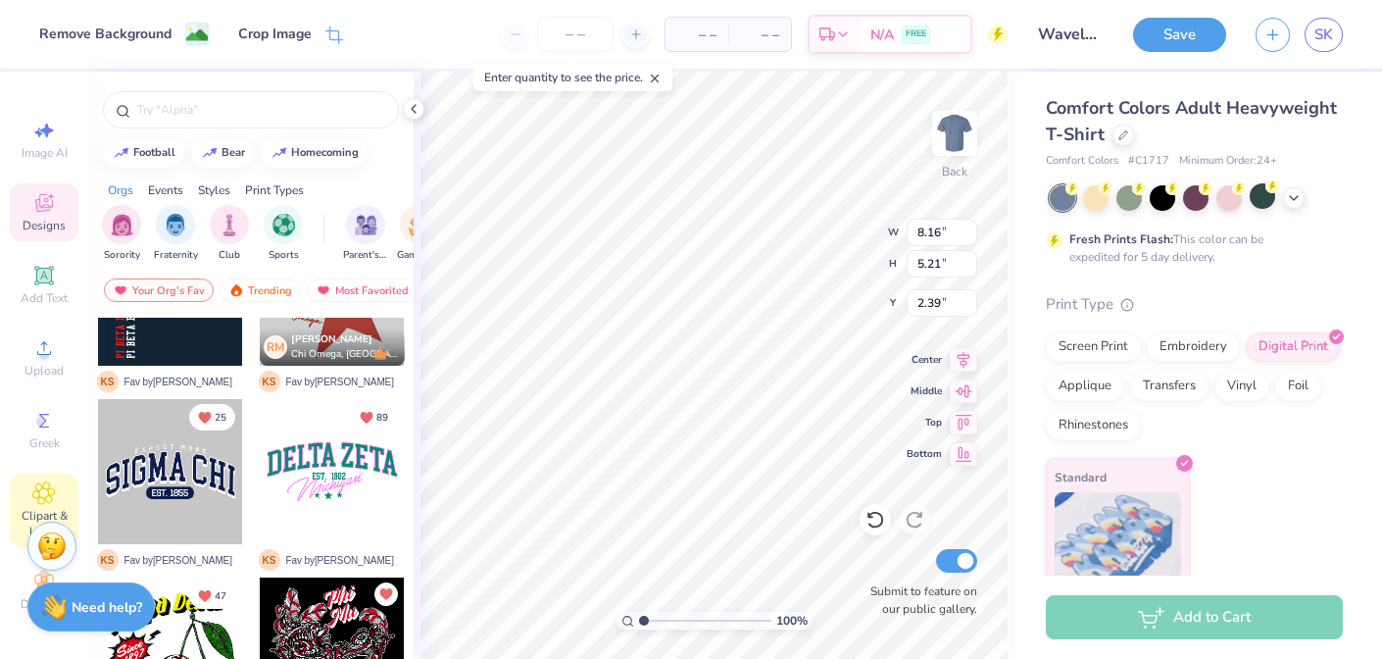
click at [42, 484] on icon at bounding box center [43, 493] width 23 height 24
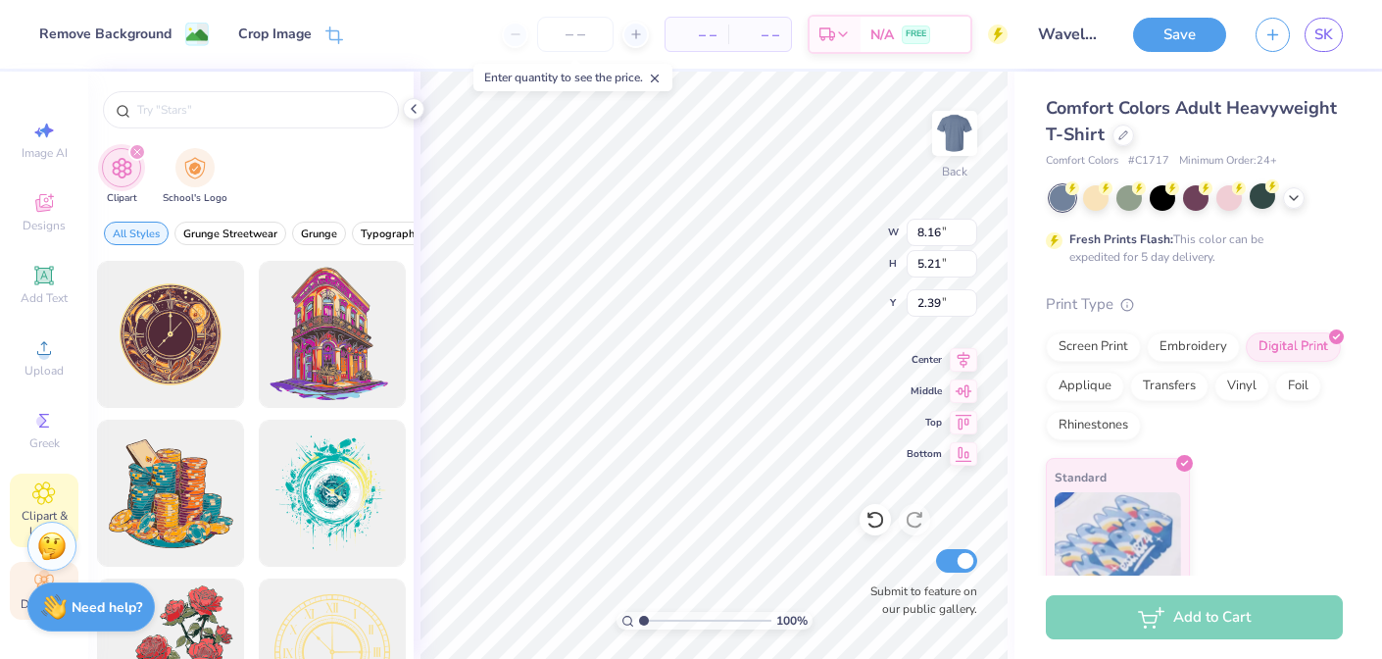
click at [21, 577] on div "Decorate" at bounding box center [44, 591] width 69 height 58
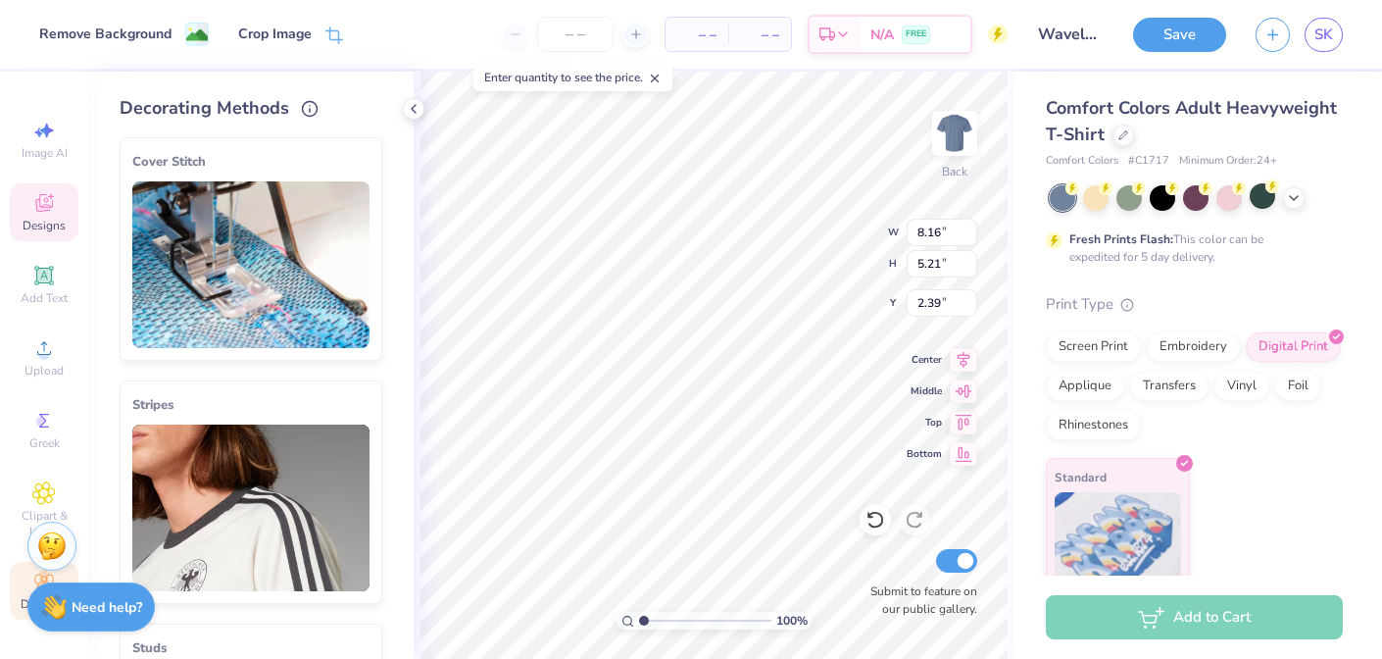
click at [36, 211] on icon at bounding box center [44, 203] width 24 height 24
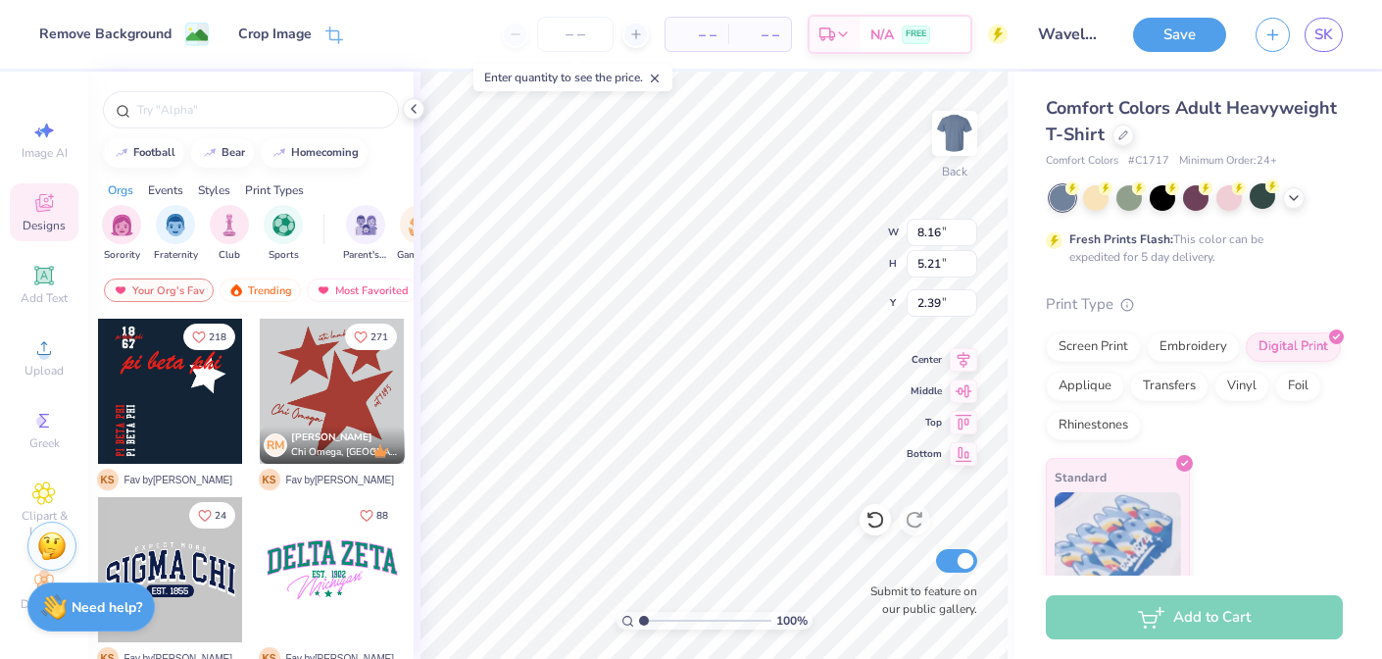
type input "2.40"
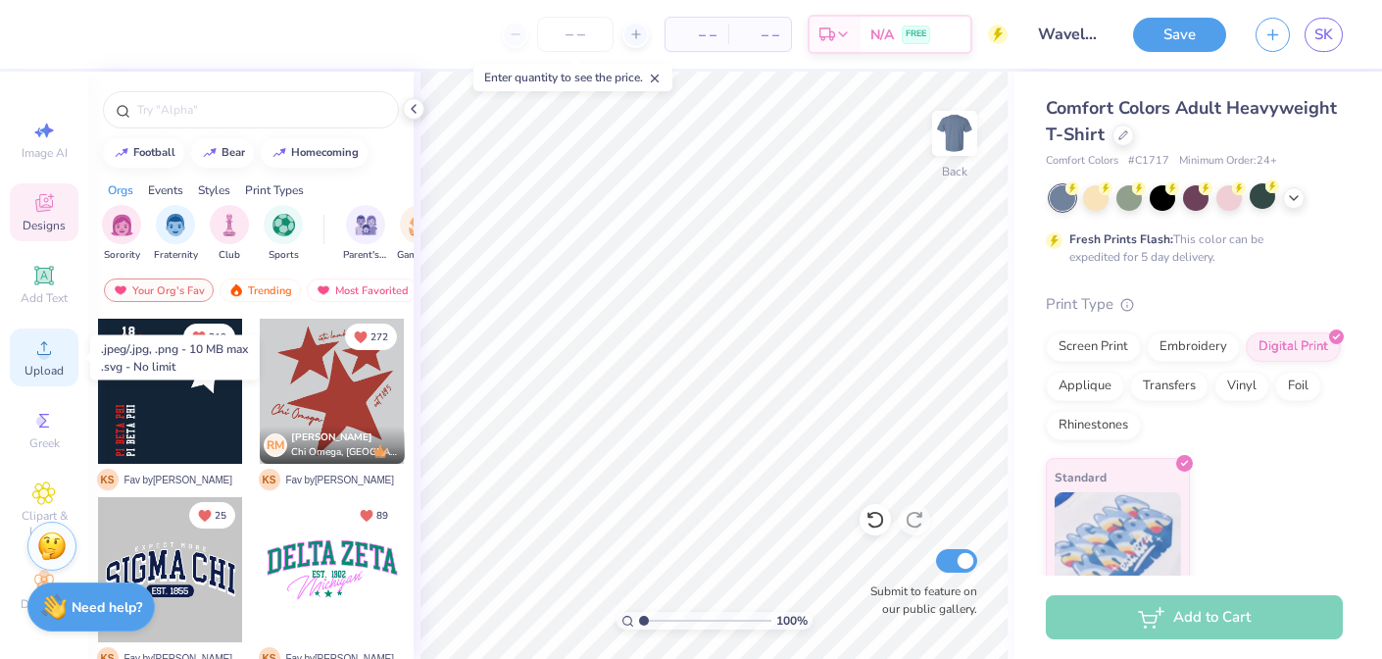
click at [40, 333] on div "Upload" at bounding box center [44, 357] width 69 height 58
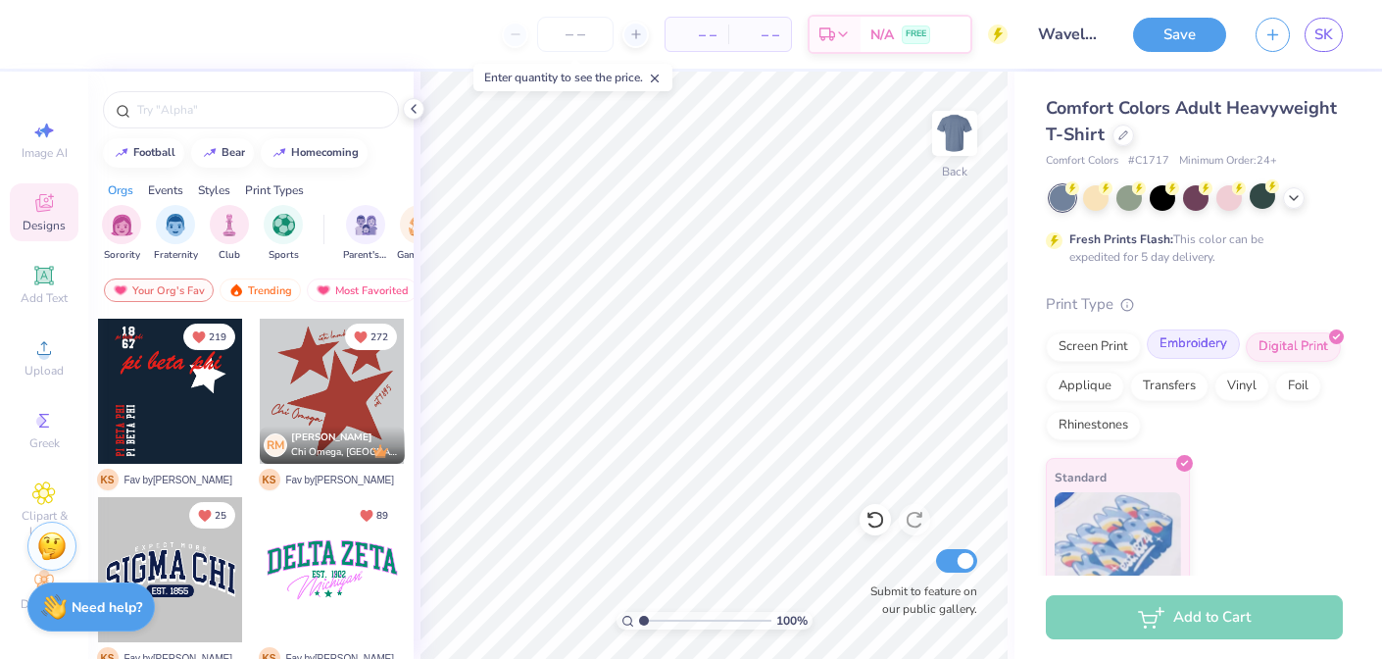
scroll to position [24, 0]
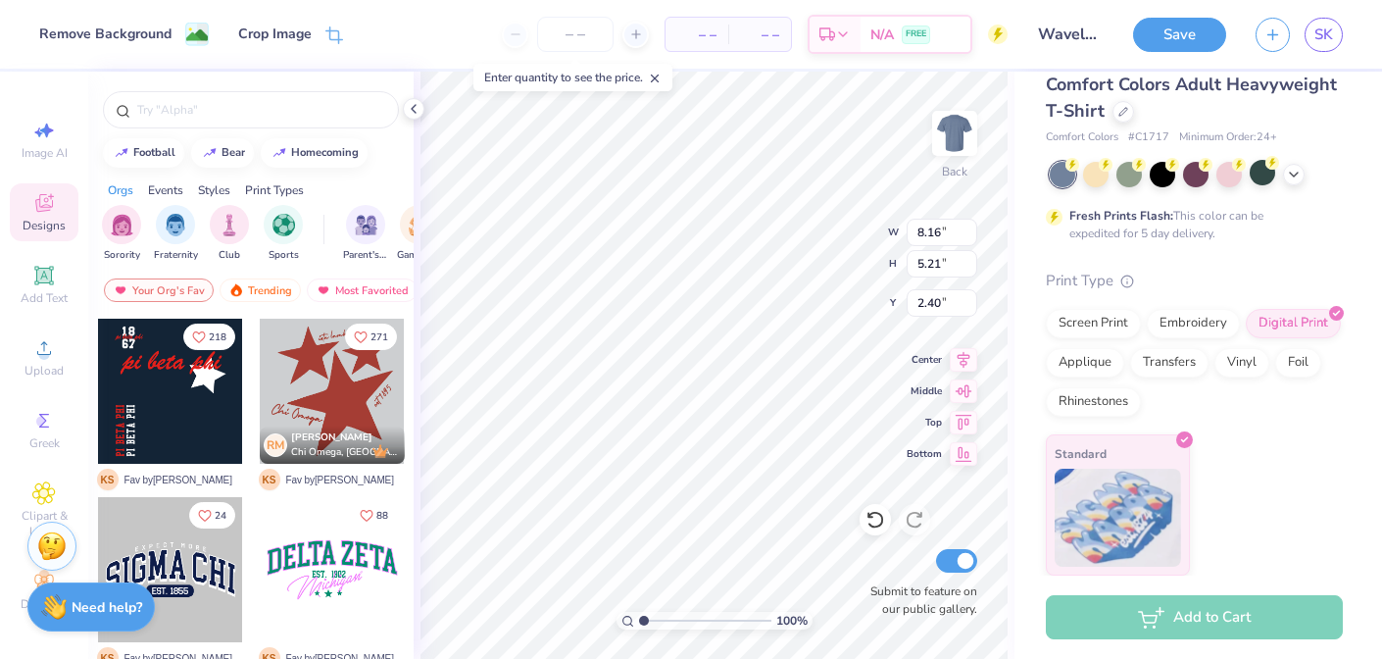
type input "2.42"
type input "2.40"
click at [583, 43] on input "number" at bounding box center [575, 34] width 76 height 35
click at [637, 40] on icon at bounding box center [636, 34] width 14 height 14
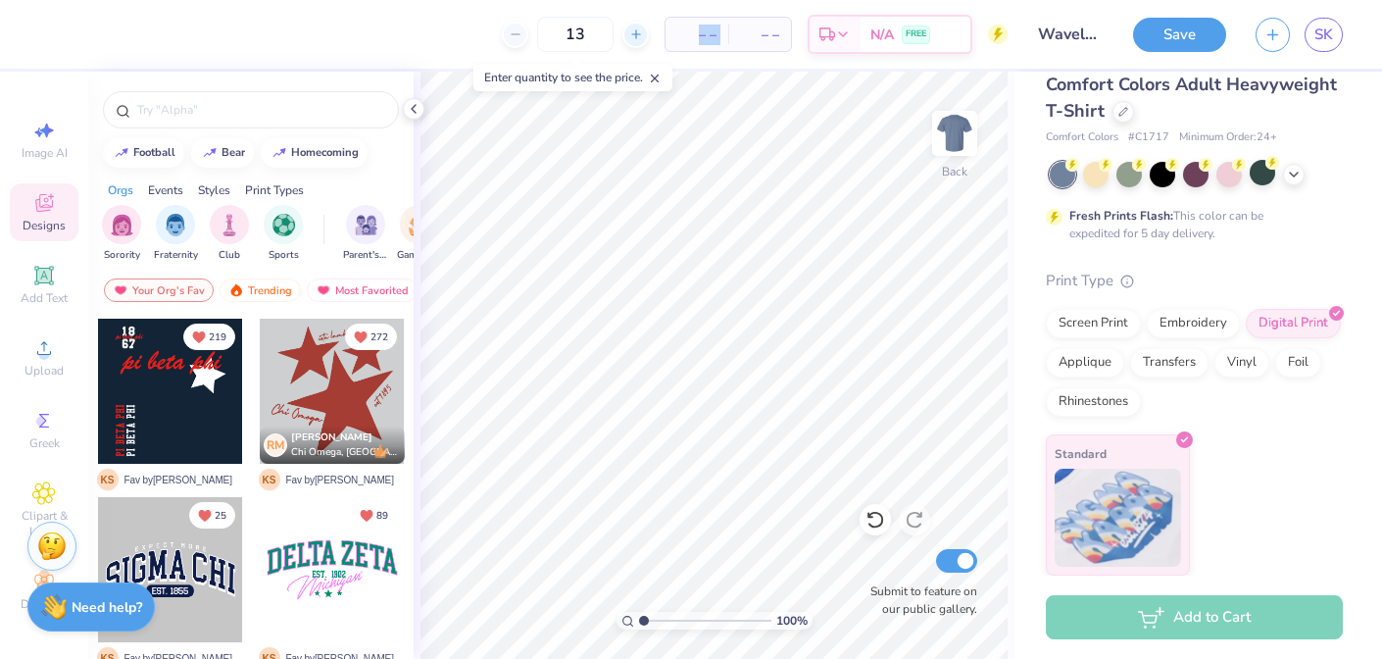
click at [637, 40] on icon at bounding box center [636, 34] width 14 height 14
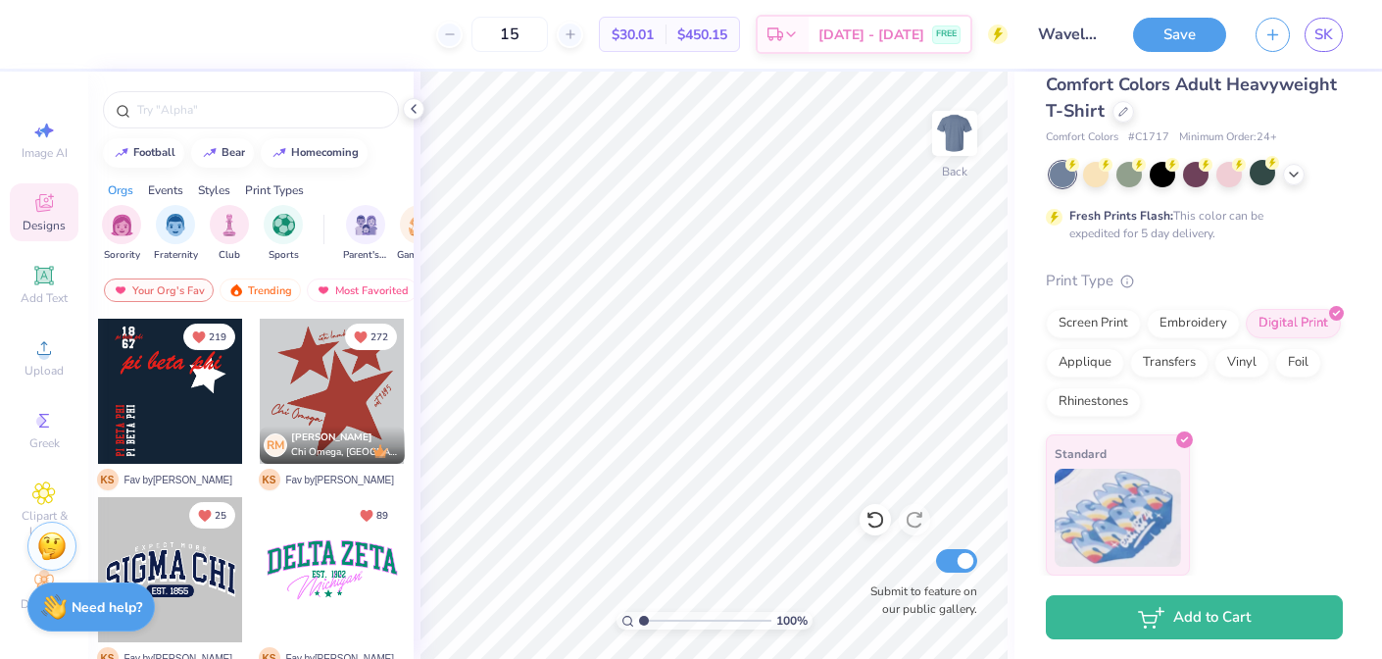
click at [654, 32] on span "$30.01" at bounding box center [633, 35] width 42 height 21
click at [463, 36] on div at bounding box center [449, 35] width 26 height 26
click at [597, 33] on input "13" at bounding box center [575, 34] width 76 height 35
click at [666, 38] on div "Per Item" at bounding box center [697, 34] width 63 height 33
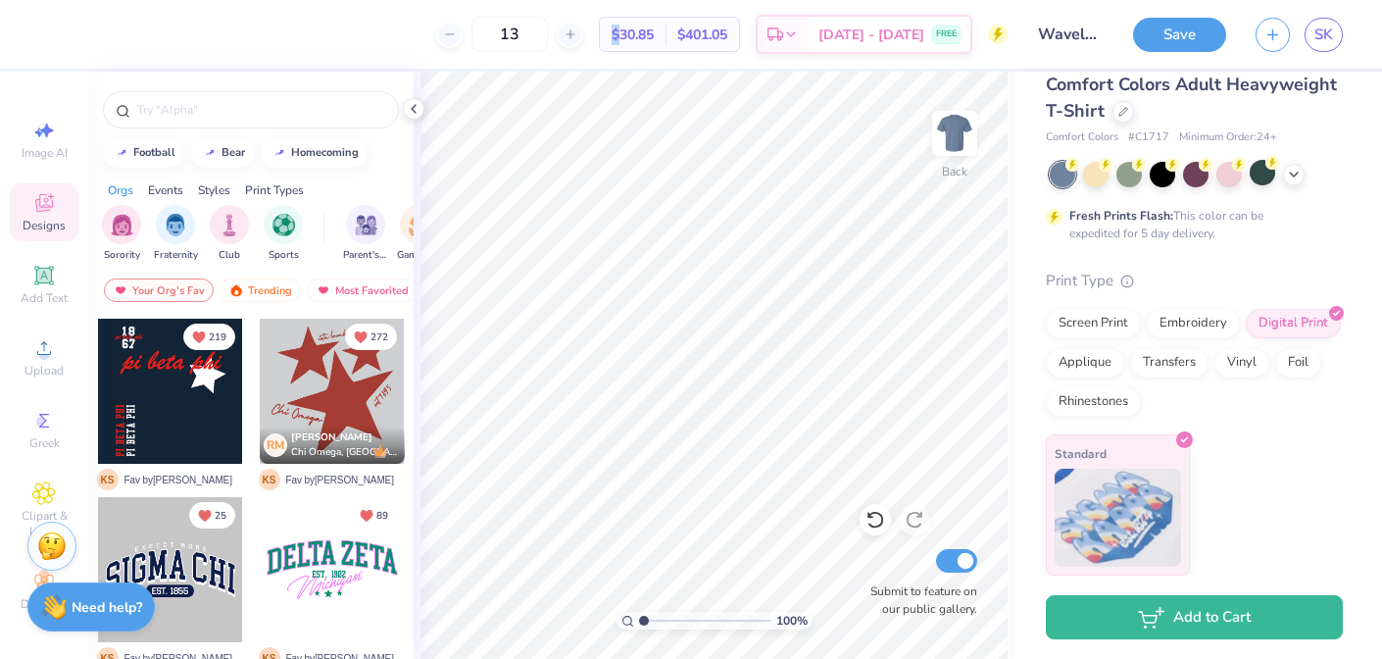
click at [631, 38] on div "$30.85 Per Item" at bounding box center [633, 34] width 66 height 33
click at [577, 31] on icon at bounding box center [571, 34] width 14 height 14
type input "15"
click at [566, 62] on div "15 $30.85 Per Item $401.05 Total Est. Delivery [DATE] - [DATE] FREE" at bounding box center [531, 34] width 954 height 69
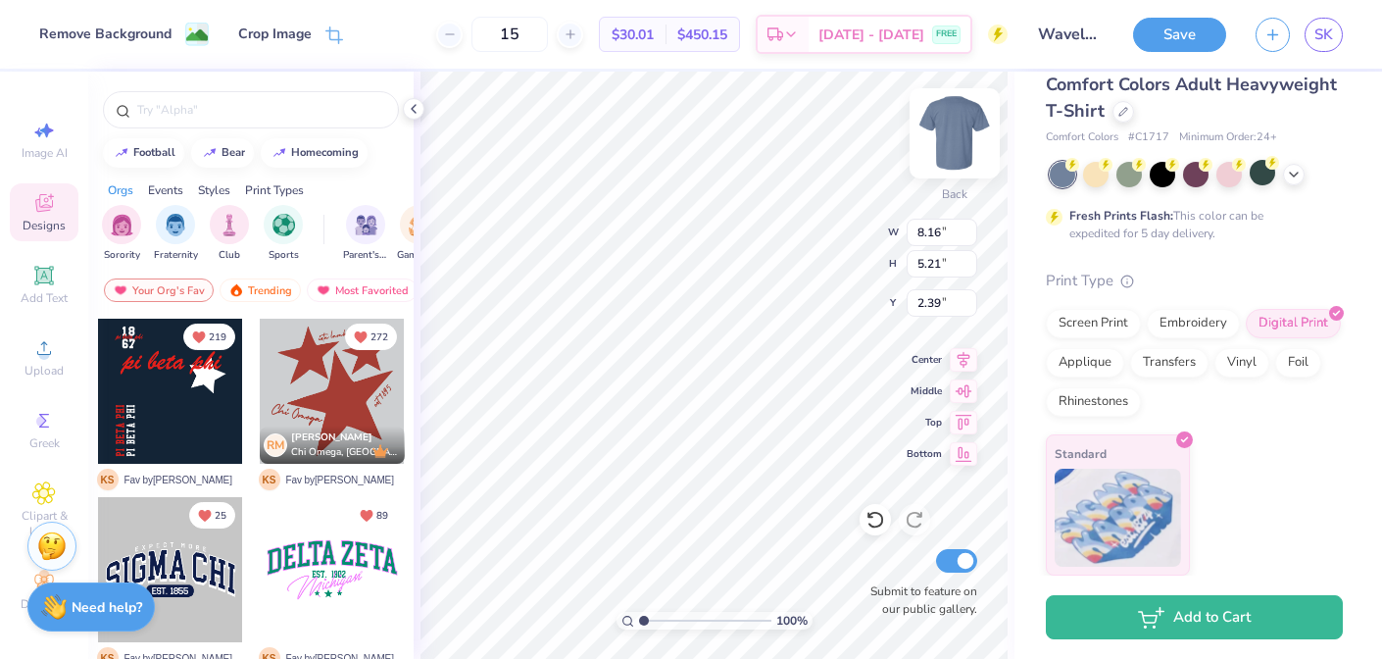
type input "2.43"
